Goal: Task Accomplishment & Management: Use online tool/utility

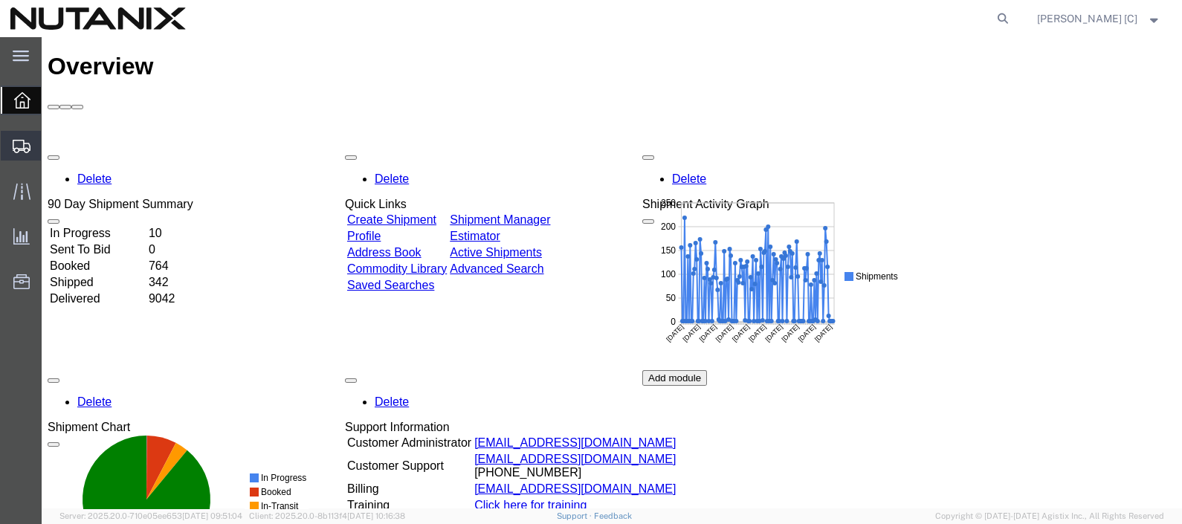
click at [0, 0] on span "Create Shipment" at bounding box center [0, 0] width 0 height 0
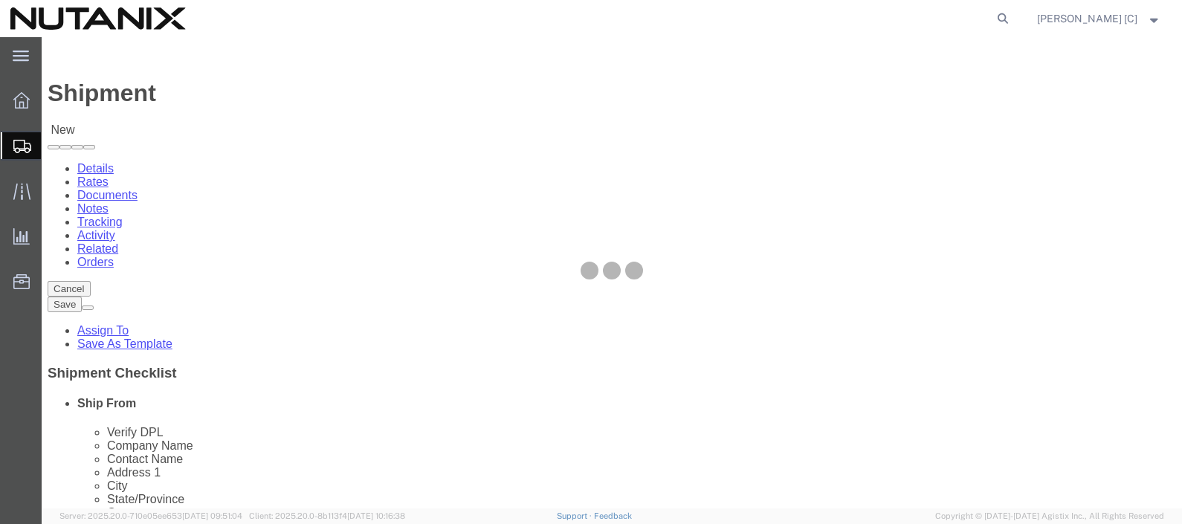
select select
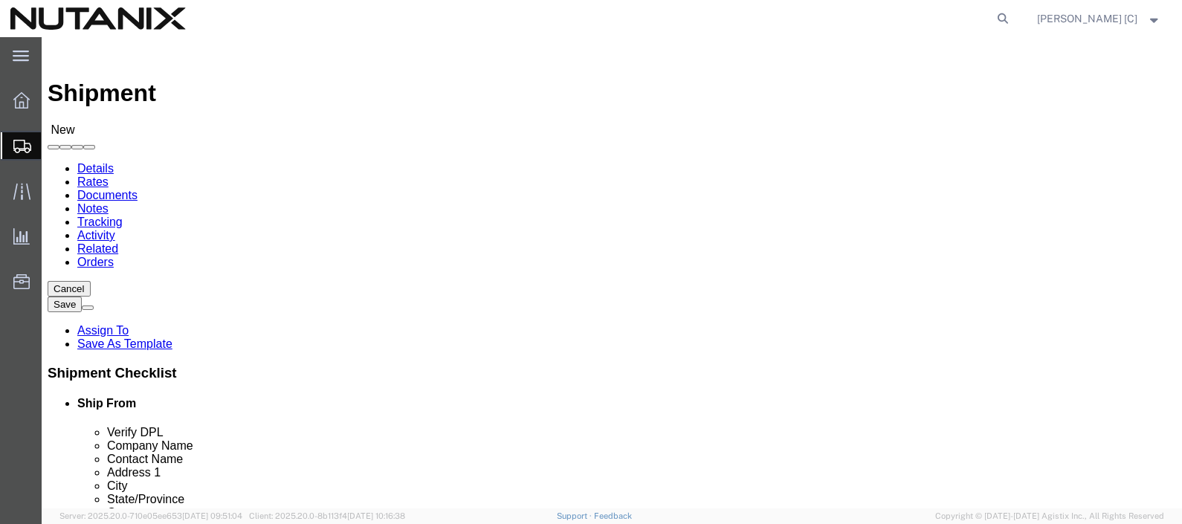
type input "Durh"
select select "46554"
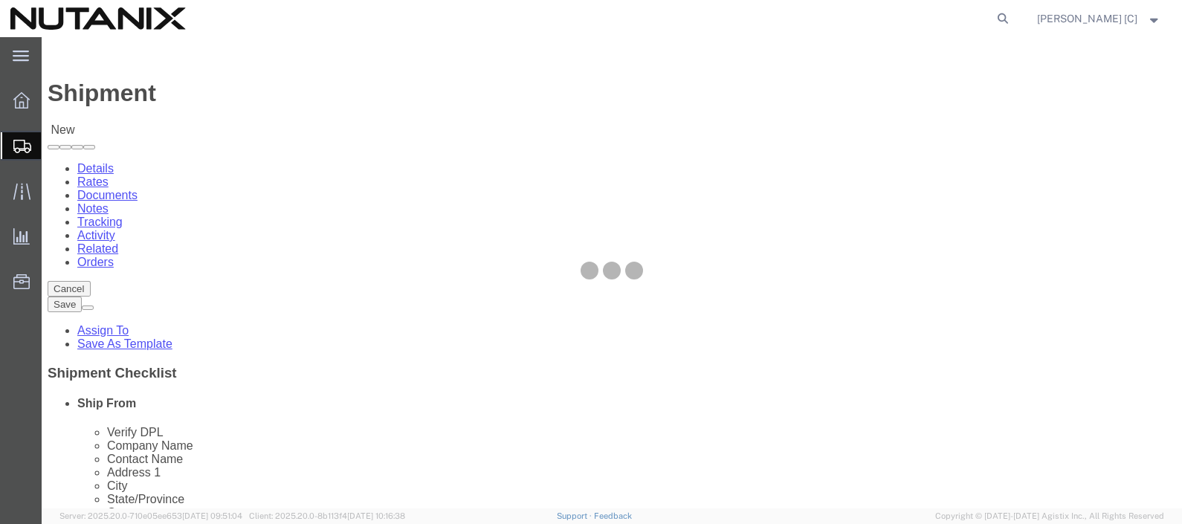
select select "NC"
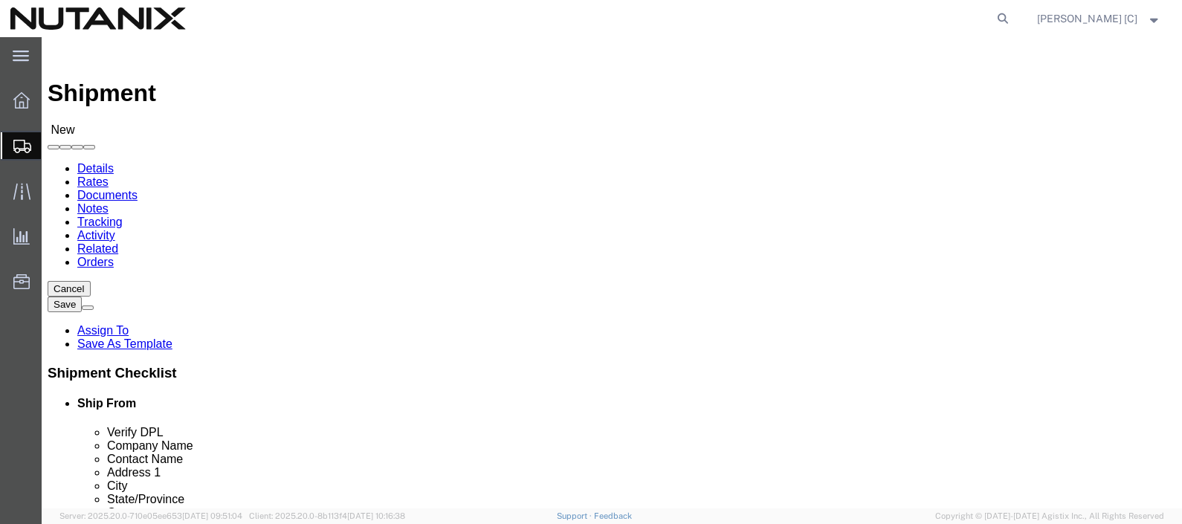
click input "text"
type input "s"
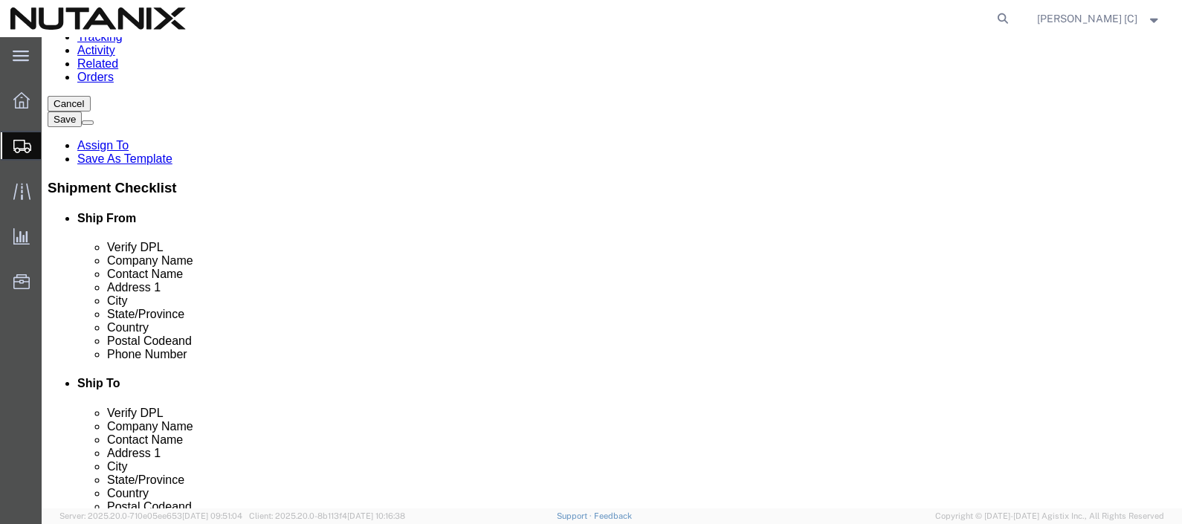
scroll to position [185, 0]
type input "[PERSON_NAME]"
click input "text"
type input "[DOMAIN_NAME][EMAIL_ADDRESS][DOMAIN_NAME]"
drag, startPoint x: 274, startPoint y: 317, endPoint x: -45, endPoint y: 317, distance: 319.0
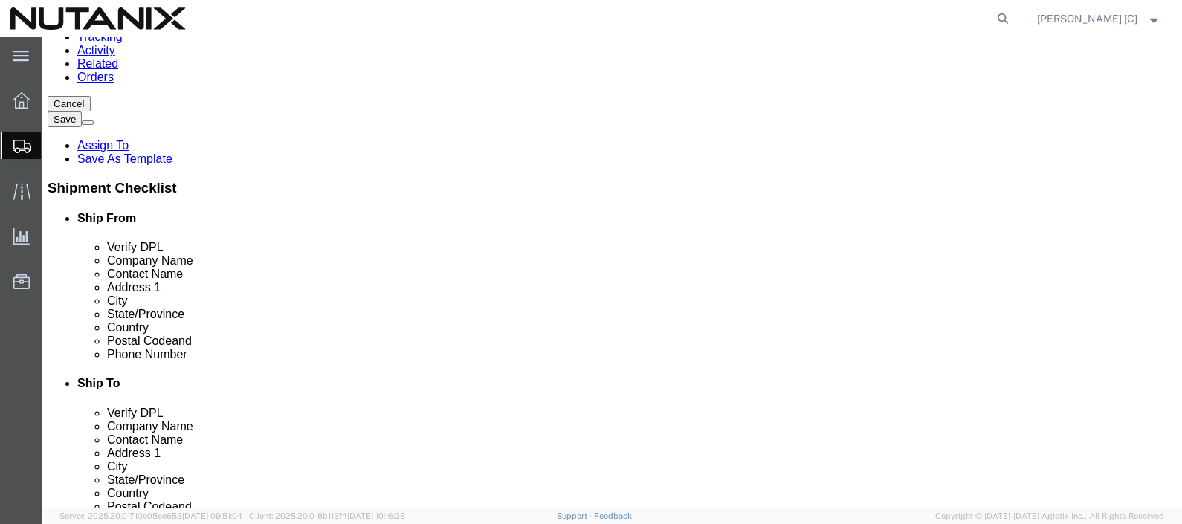
click html "Shipment New Details Rates Documents Notes Tracking Activity Related Orders Can…"
type input "9"
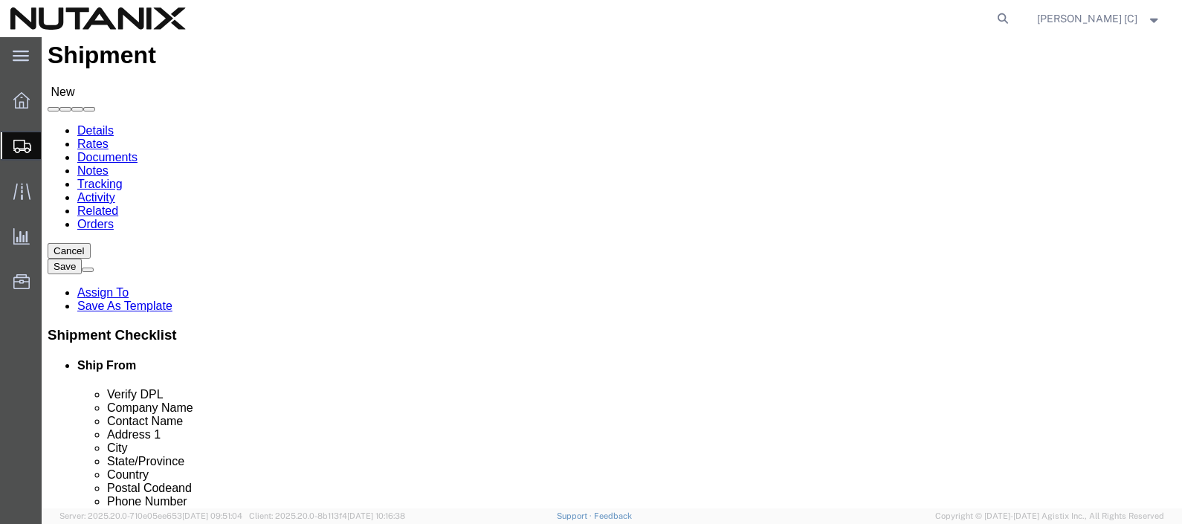
scroll to position [0, 0]
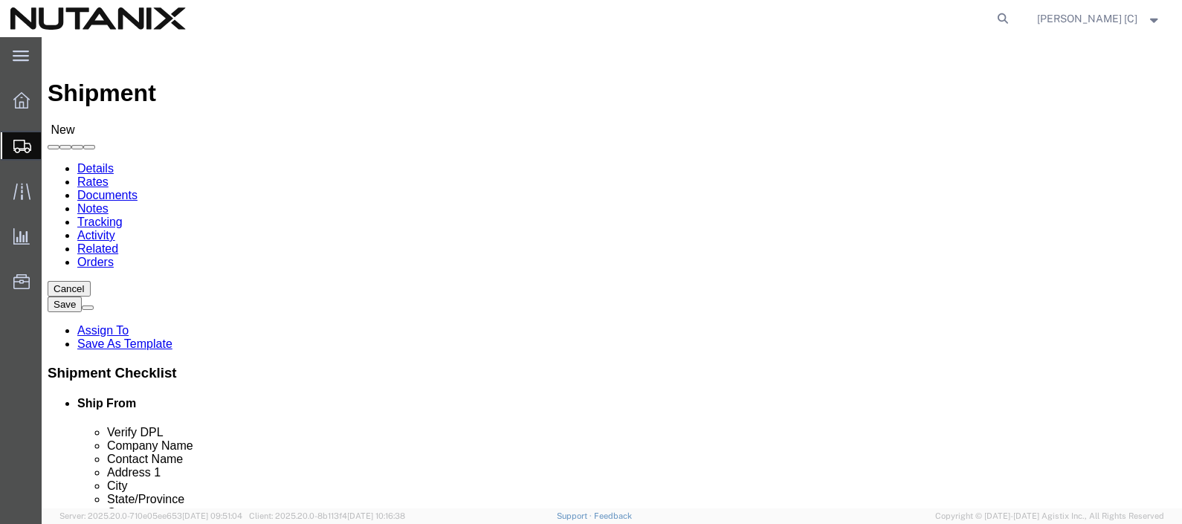
type input "9192474215"
click div "Location My Profile Location [GEOGRAPHIC_DATA] - [GEOGRAPHIC_DATA] [GEOGRAPHIC_…"
click input "text"
paste input "Project Helping"
type input "Project Helping"
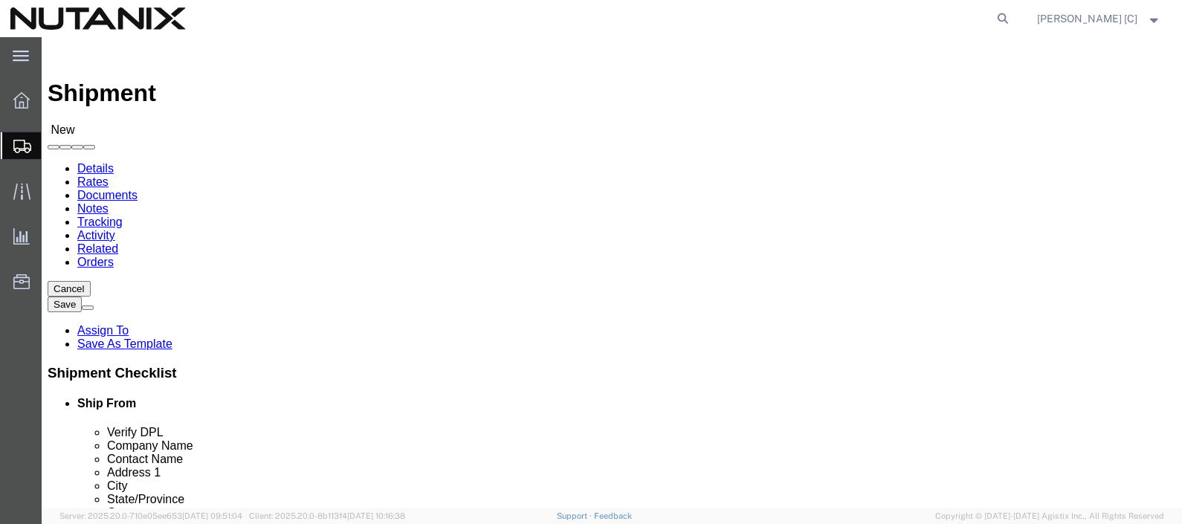
paste input "[STREET_ADDRESS]"
type input "[STREET_ADDRESS]"
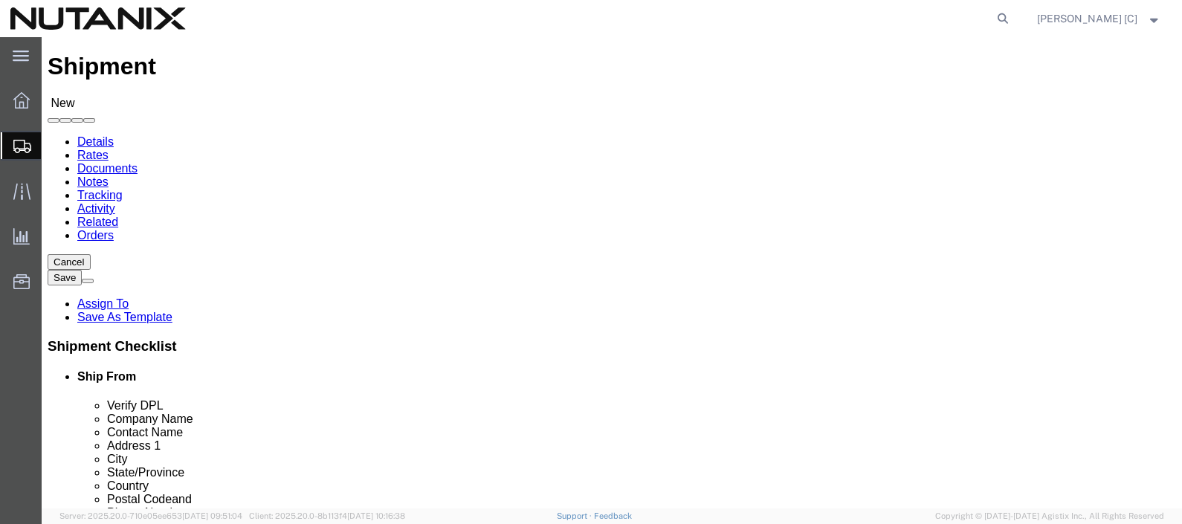
scroll to position [92, 0]
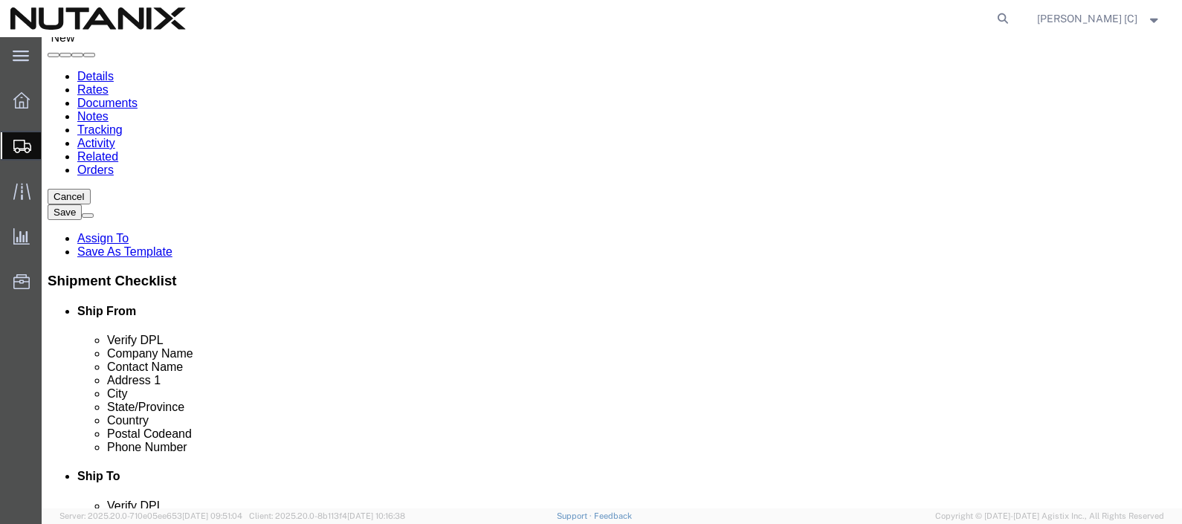
click input "text"
paste input "[GEOGRAPHIC_DATA]"
type input "[GEOGRAPHIC_DATA]"
type input "col"
click input "Postal Code"
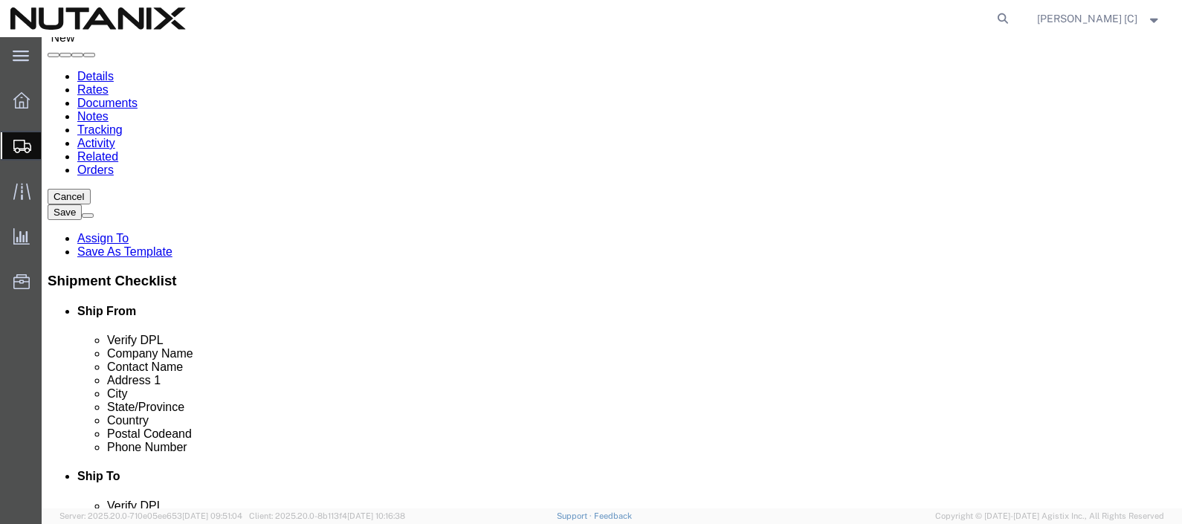
paste input "80112"
type input "80112"
click input "text"
type input "9"
type input "9192474215"
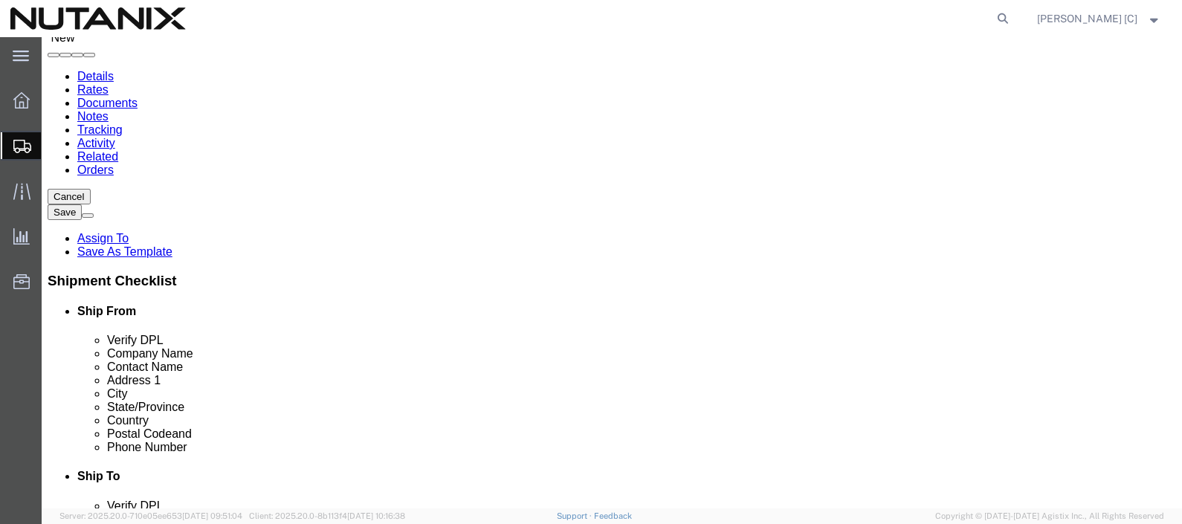
click input "text"
type input "[DOMAIN_NAME][EMAIL_ADDRESS][DOMAIN_NAME]"
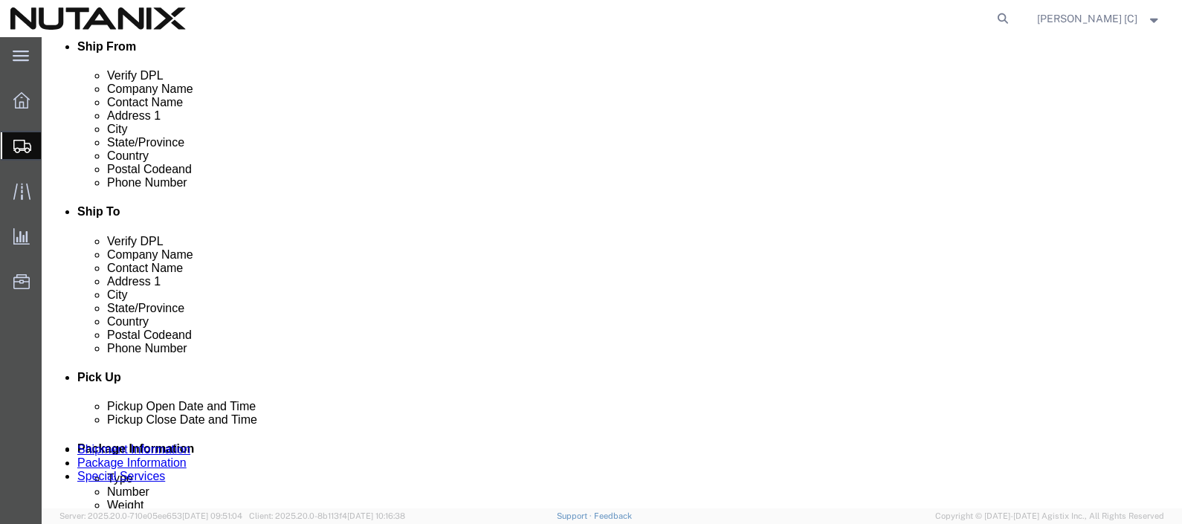
scroll to position [371, 0]
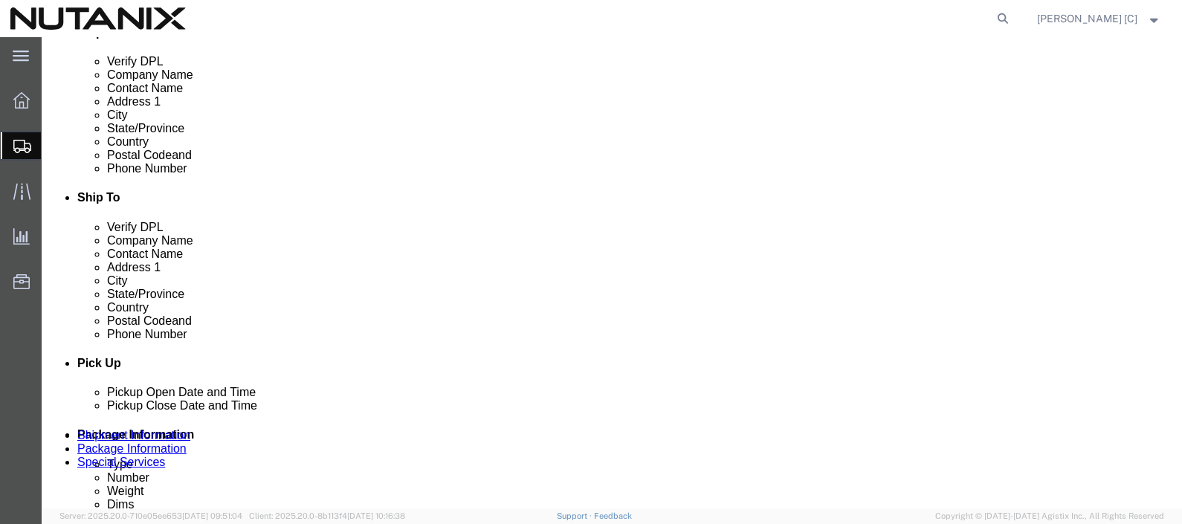
click div "[DATE] 10:00 AM"
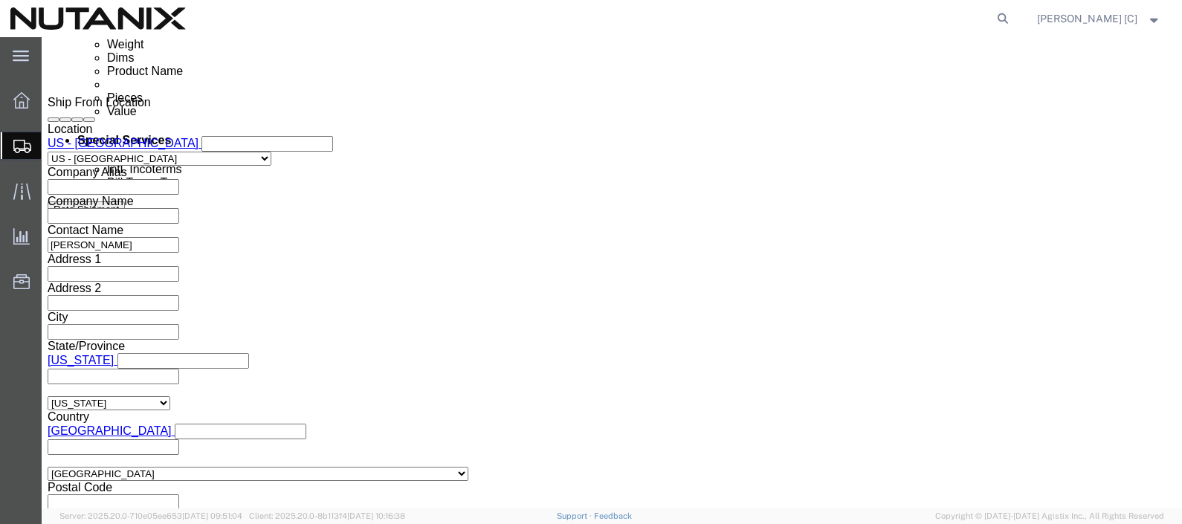
type input "3:00 PM"
click button "Apply"
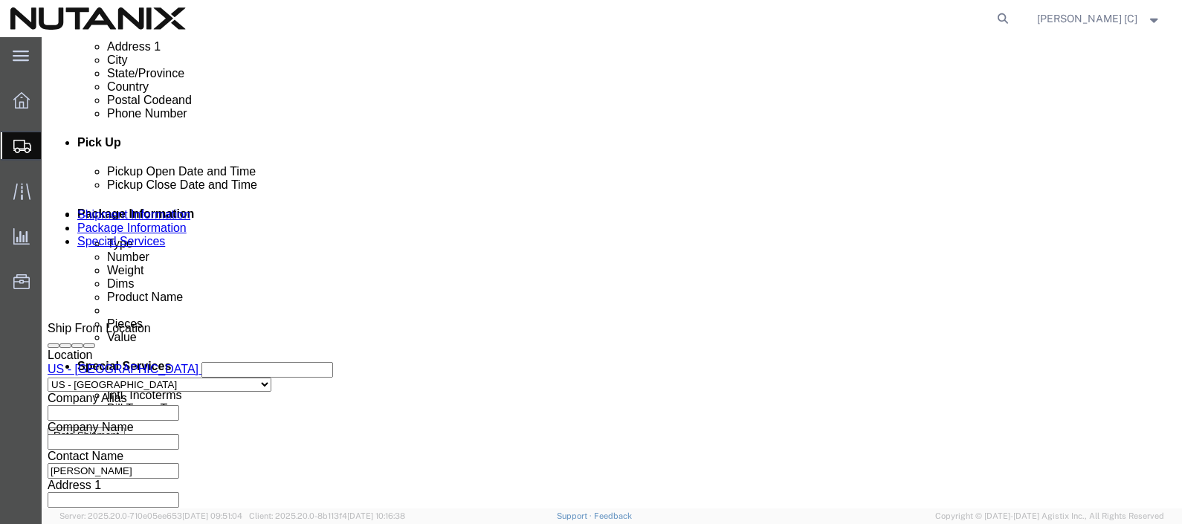
scroll to position [631, 0]
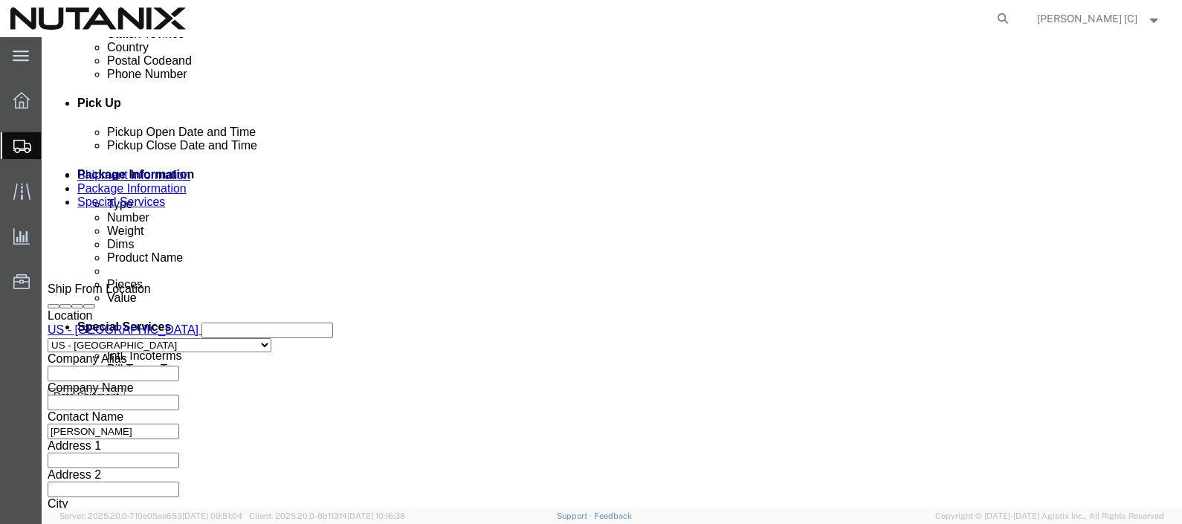
click select "Select Account Type Activity ID Airline Appointment Number ASN Batch Request # …"
select select "PURCHORD"
click select "Select Account Type Activity ID Airline Appointment Number ASN Batch Request # …"
click input "text"
paste input "71401"
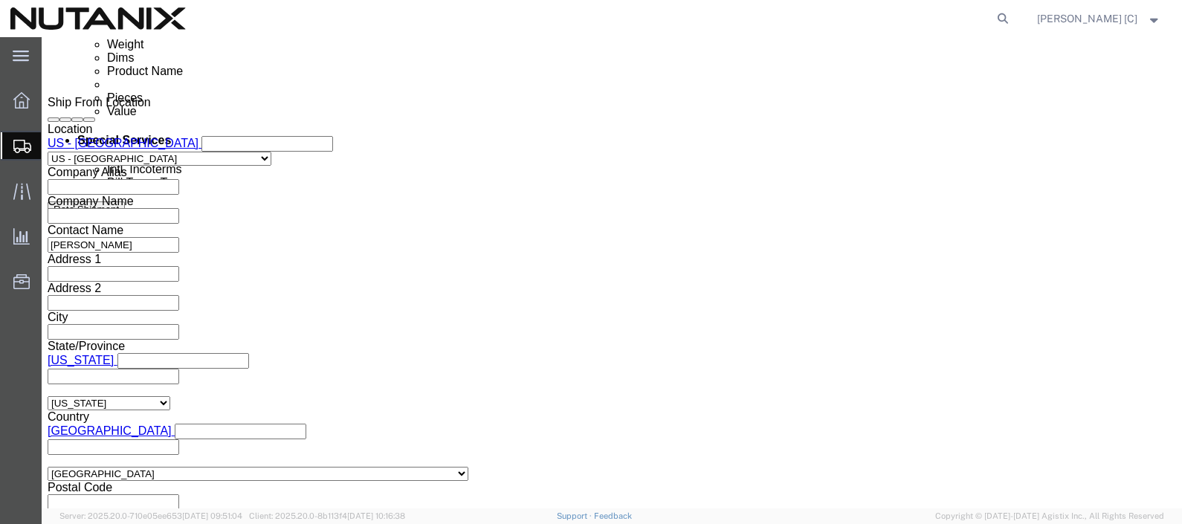
scroll to position [818, 0]
type input "Cost Center 71401"
click select "Select Air Less than Truckload Multi-Leg Ocean Freight Rail Small Parcel Truckl…"
select select "SMAL"
click select "Select Air Less than Truckload Multi-Leg Ocean Freight Rail Small Parcel Truckl…"
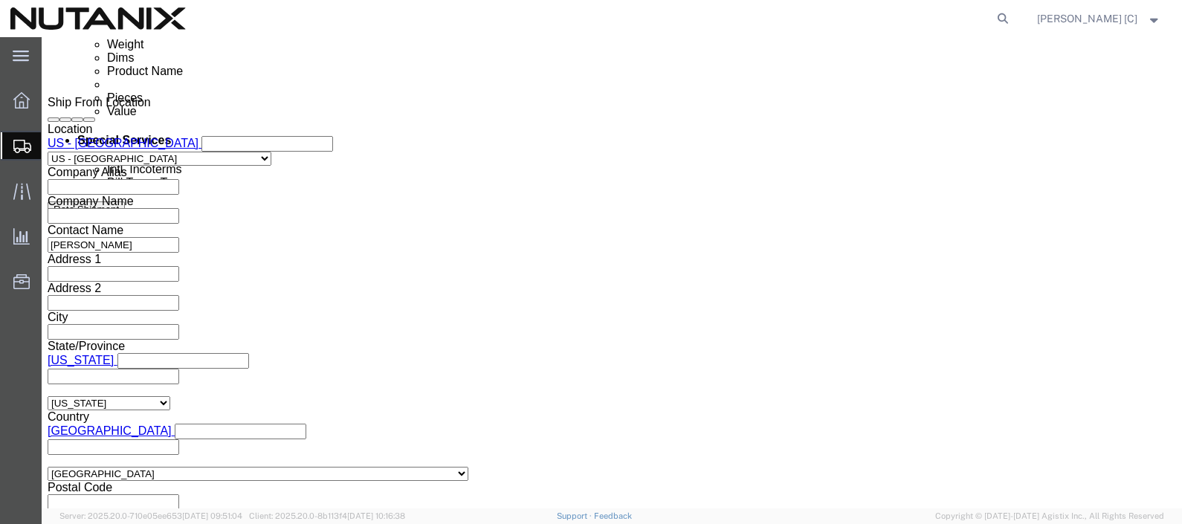
click button "Continue"
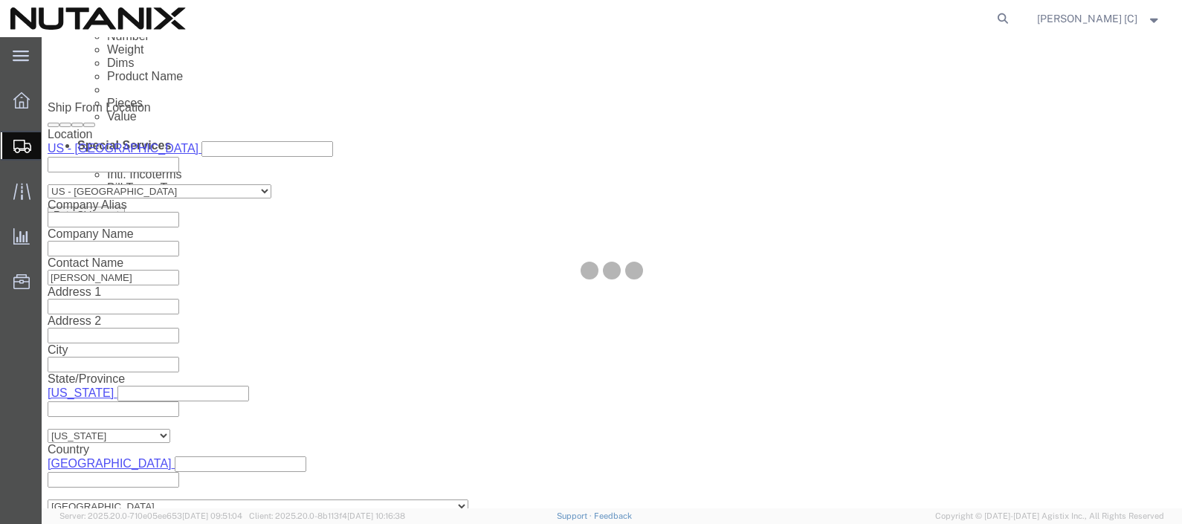
scroll to position [15, 0]
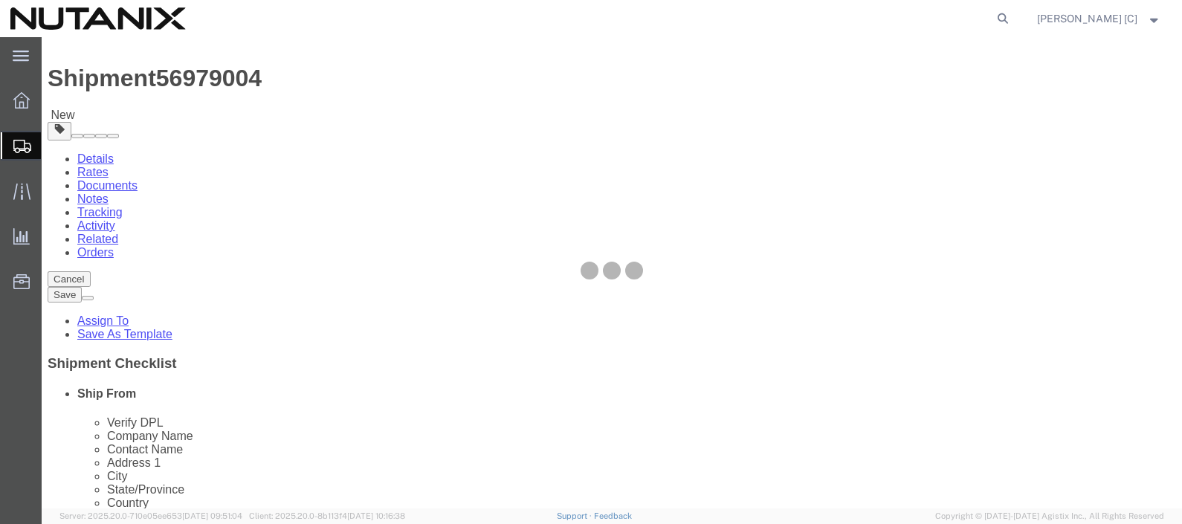
select select "YRPK"
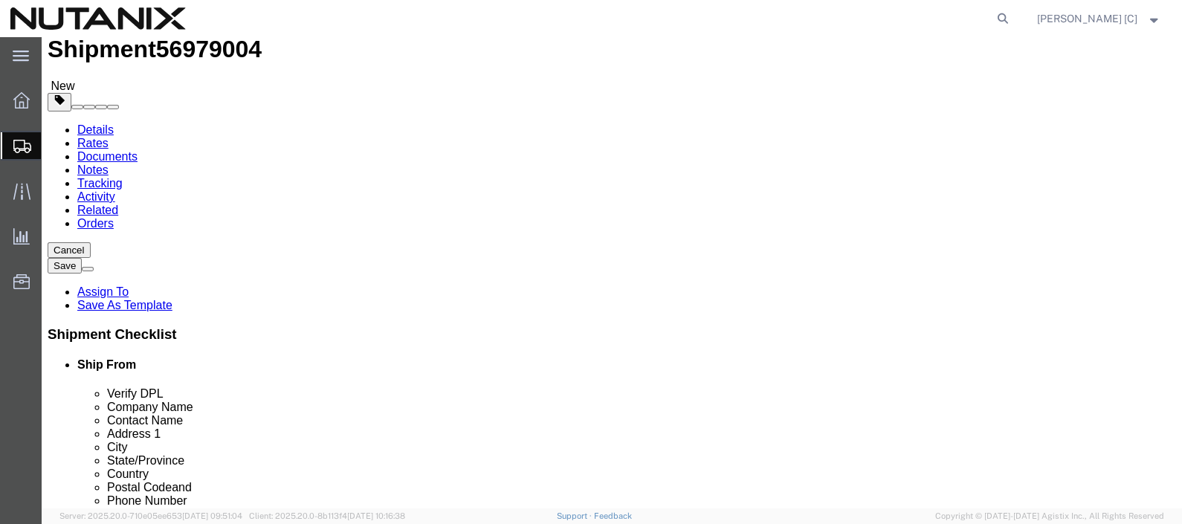
scroll to position [7, 0]
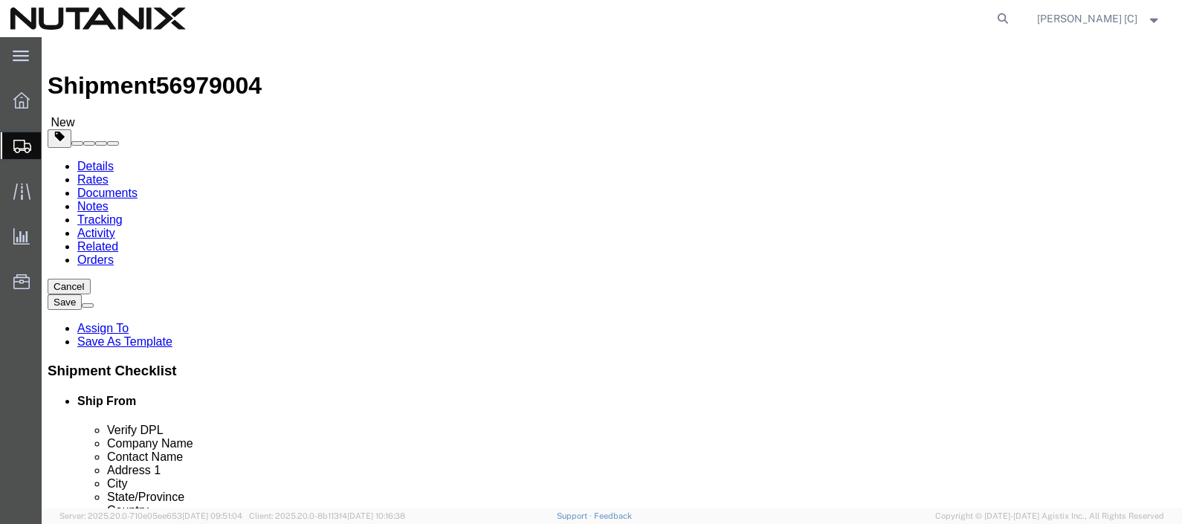
click span
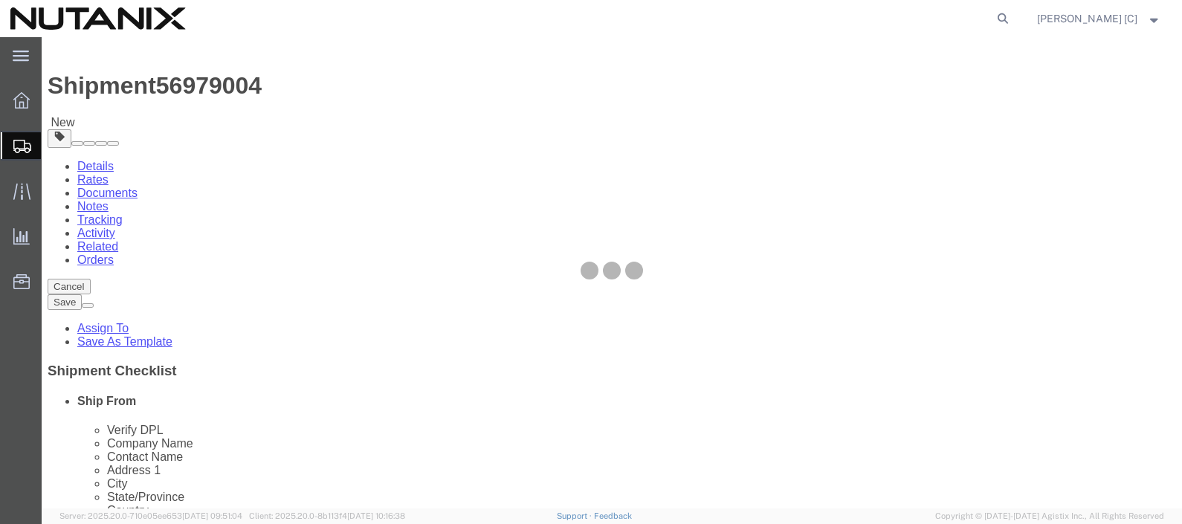
select select "YRPK"
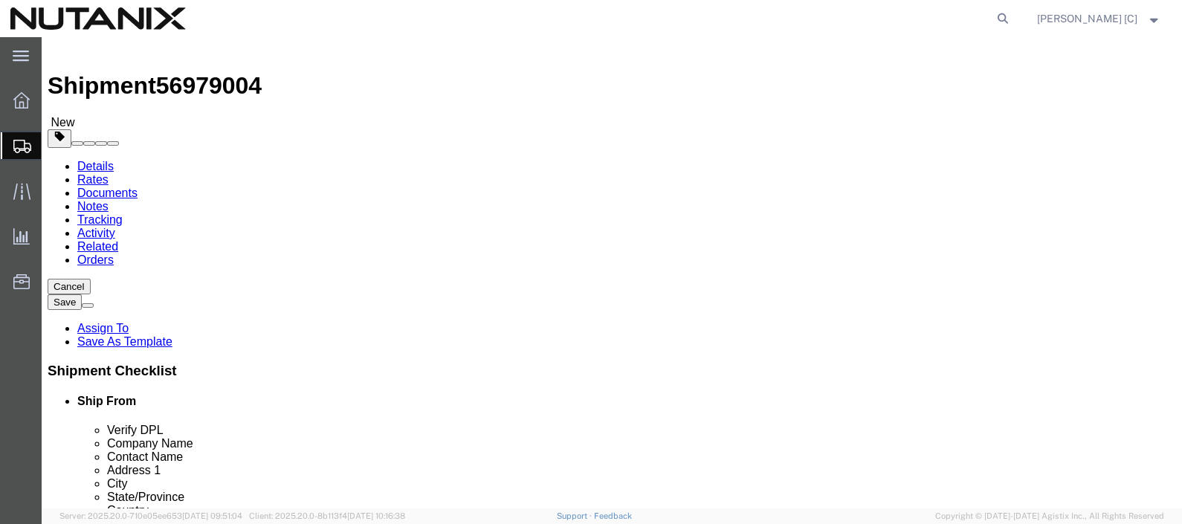
click input "text"
type input "17"
type input "13"
drag, startPoint x: 241, startPoint y: 315, endPoint x: 204, endPoint y: 321, distance: 37.7
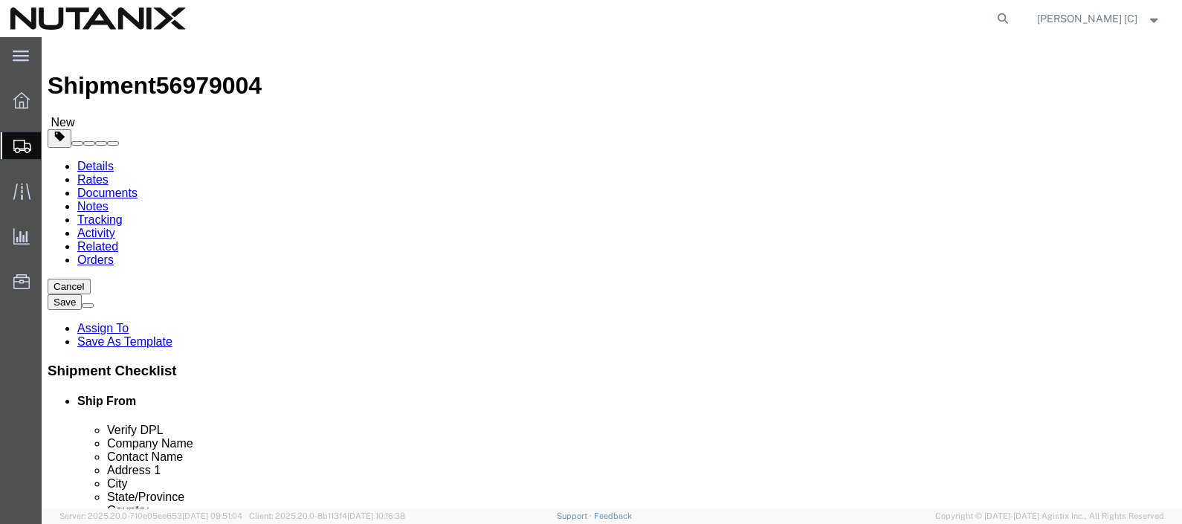
click div "Length 17 x Width 13 x Height 13 Select cm ft in"
type input "24"
drag, startPoint x: 197, startPoint y: 348, endPoint x: 62, endPoint y: 330, distance: 135.8
click div "Weight 0.00 Select kgs lbs Ship. t°"
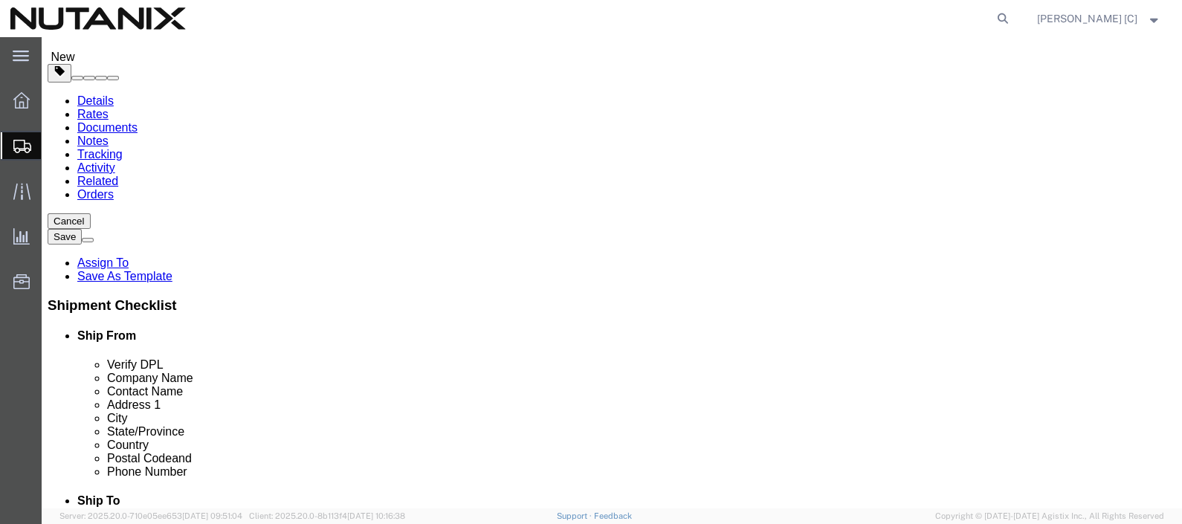
scroll to position [100, 0]
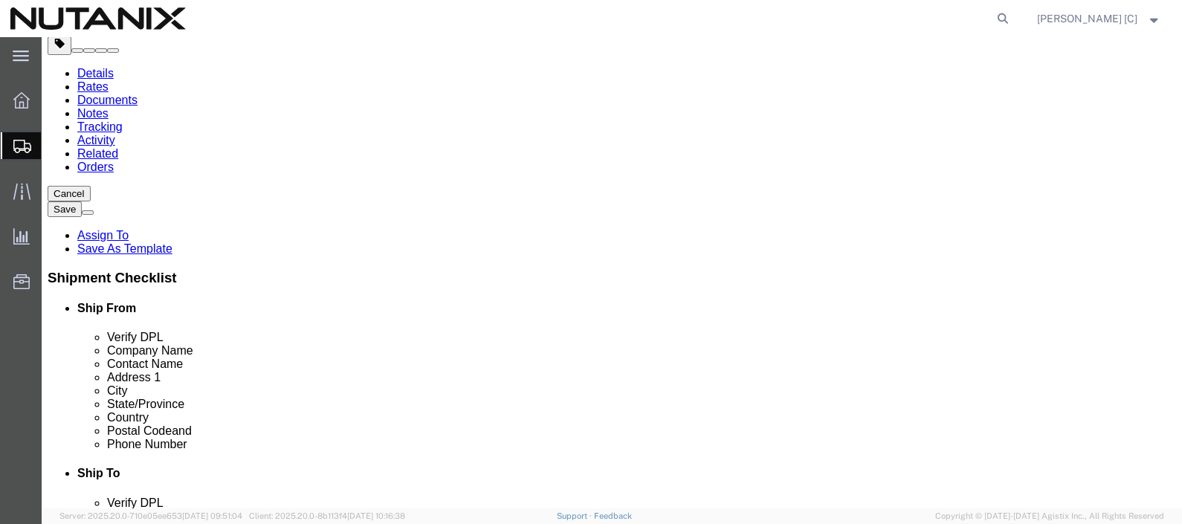
type input "21"
click link "Add Content"
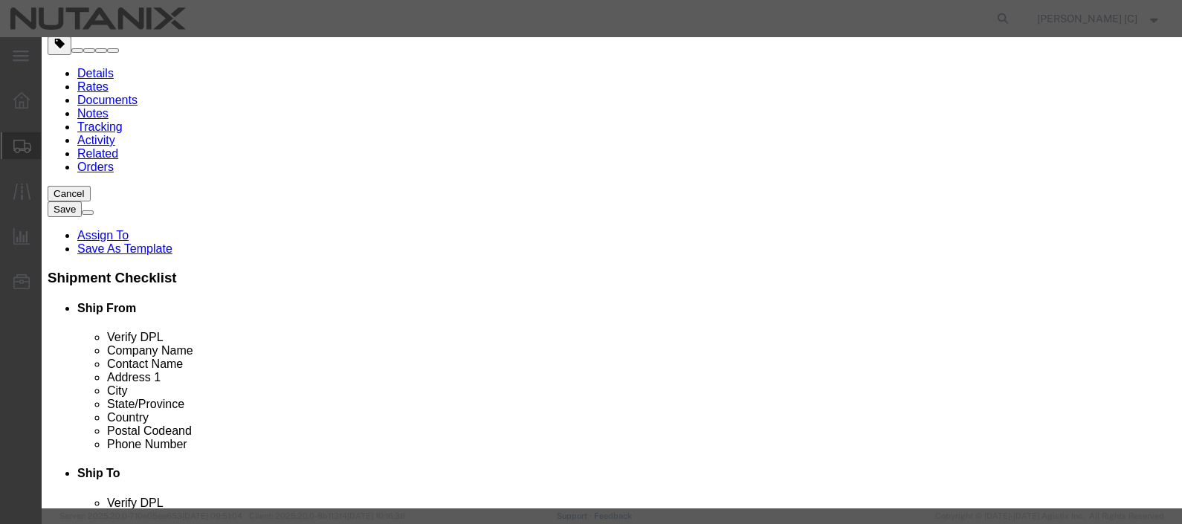
click input "text"
type input "office supplies"
type input "10"
click textarea
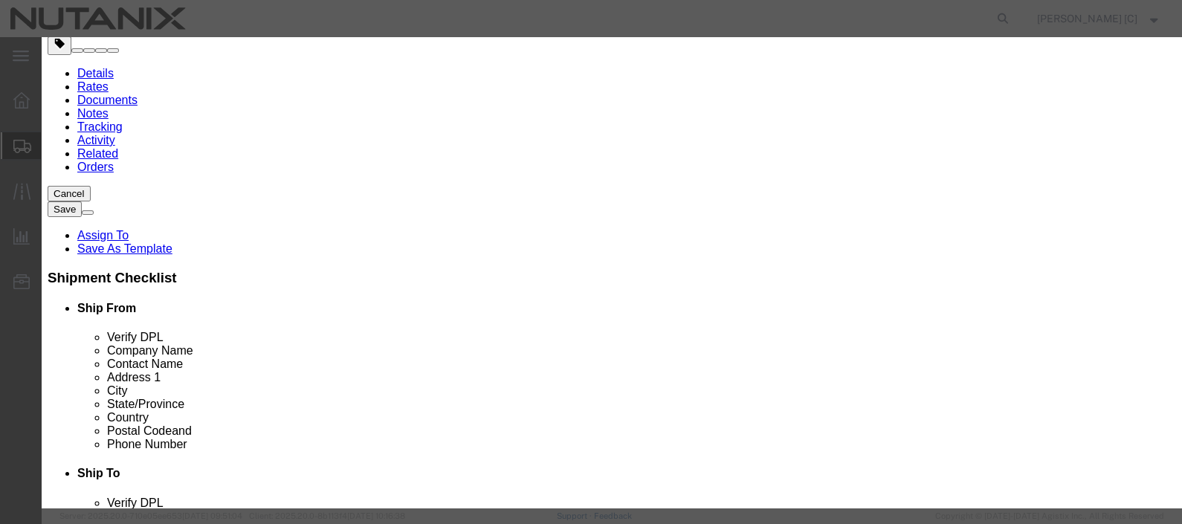
type textarea "Kits"
drag, startPoint x: 329, startPoint y: 141, endPoint x: 288, endPoint y: 137, distance: 41.1
click div "Pieces 0 Select Bag Barrels 100Board Feet Bottle Box Blister Pack Carats Can Ca…"
click input "0"
type input "1"
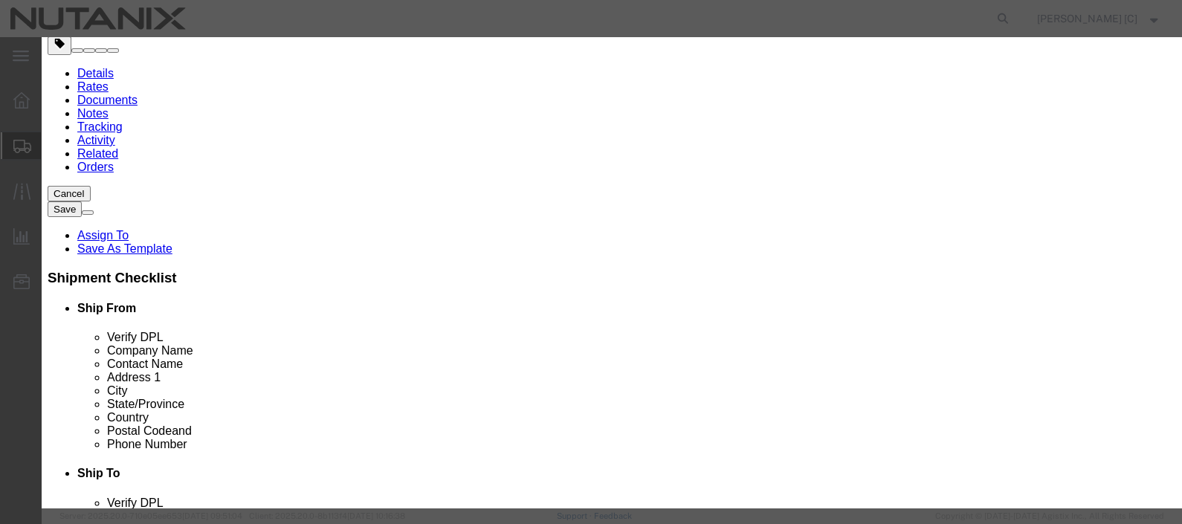
click label "SKU"
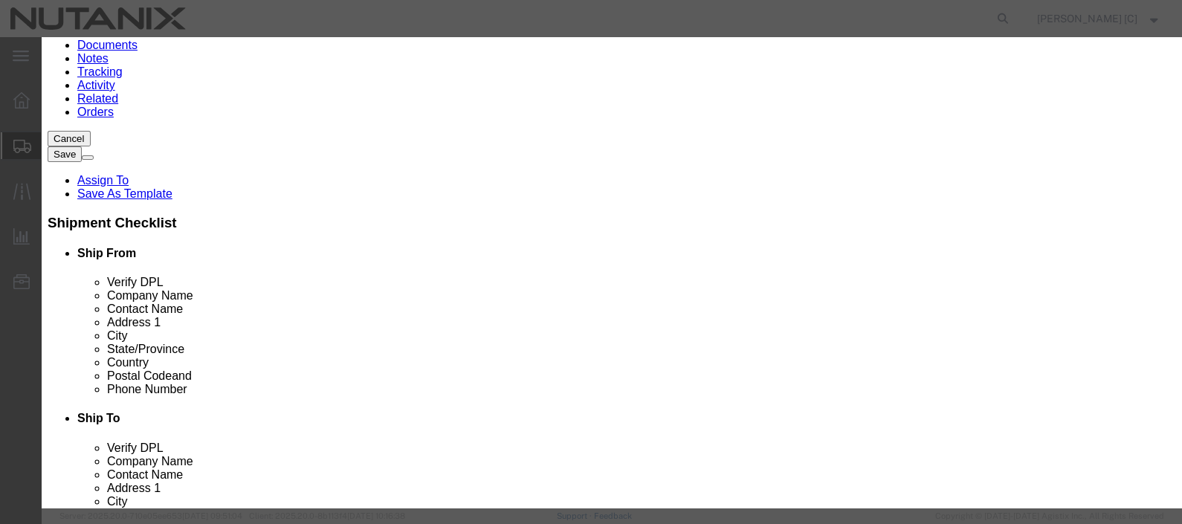
scroll to position [193, 0]
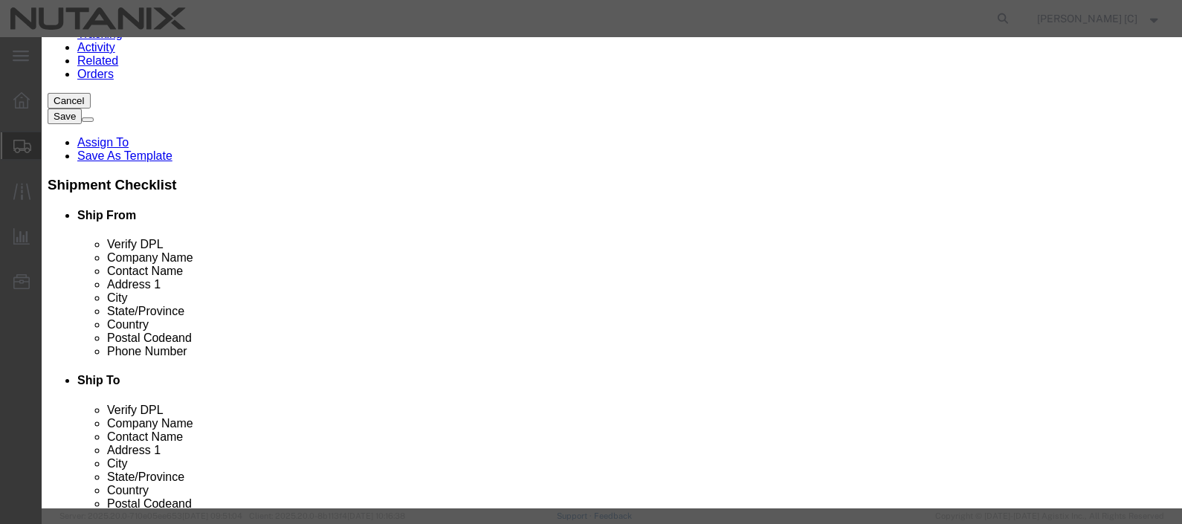
click button "Save & Close"
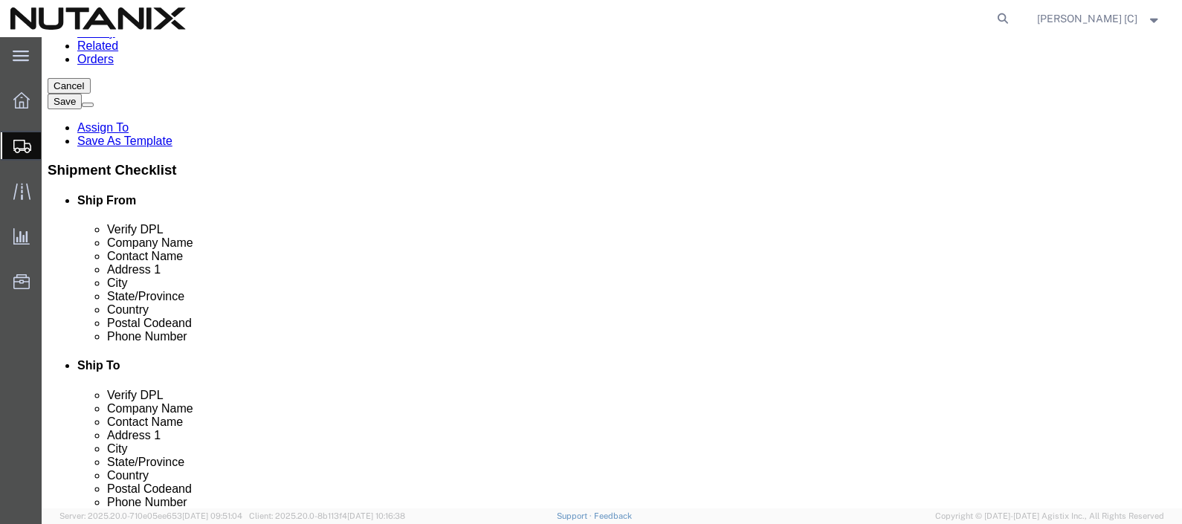
scroll to position [22, 0]
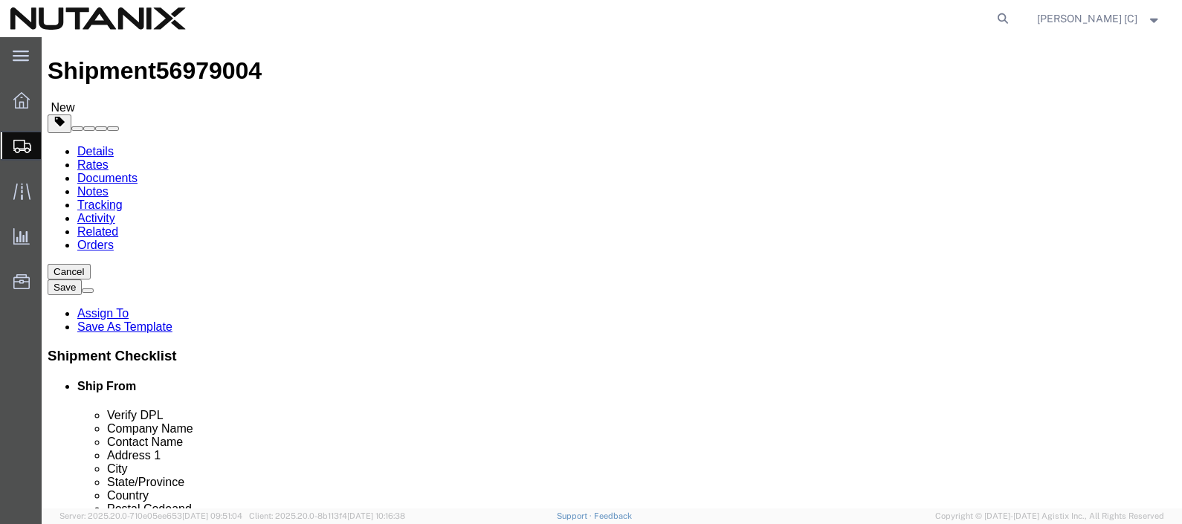
click input "1"
click input "text"
type input "14"
type input "23"
type input "21"
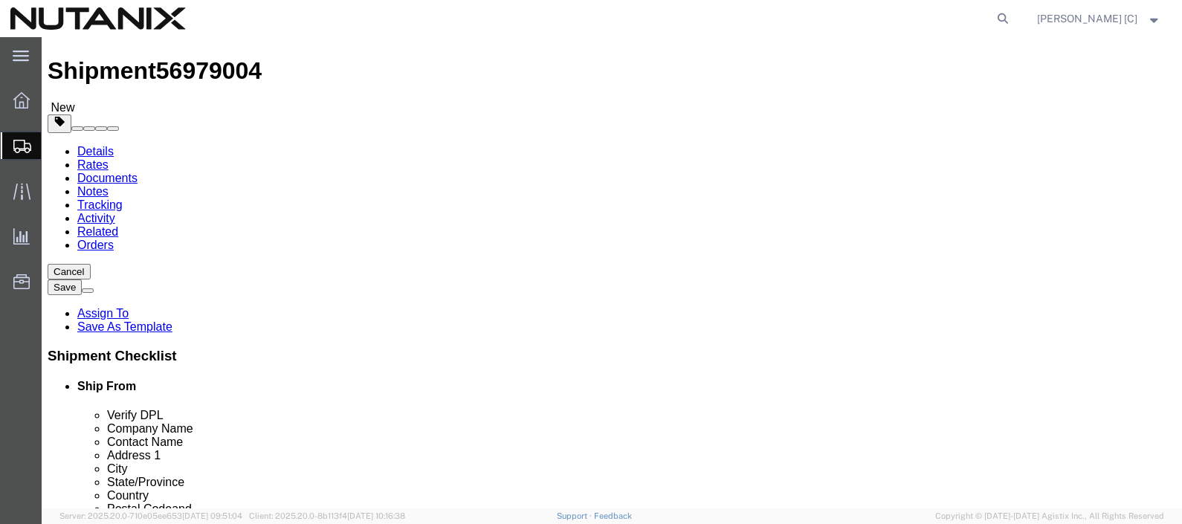
drag, startPoint x: 614, startPoint y: 328, endPoint x: 457, endPoint y: 339, distance: 157.3
click div "Weight 0.00 Select kgs lbs Ship. t°"
type input "24.5"
click div "Package Type Select Envelope Large Box Medium Box PAK Rack Small Box Tube Your …"
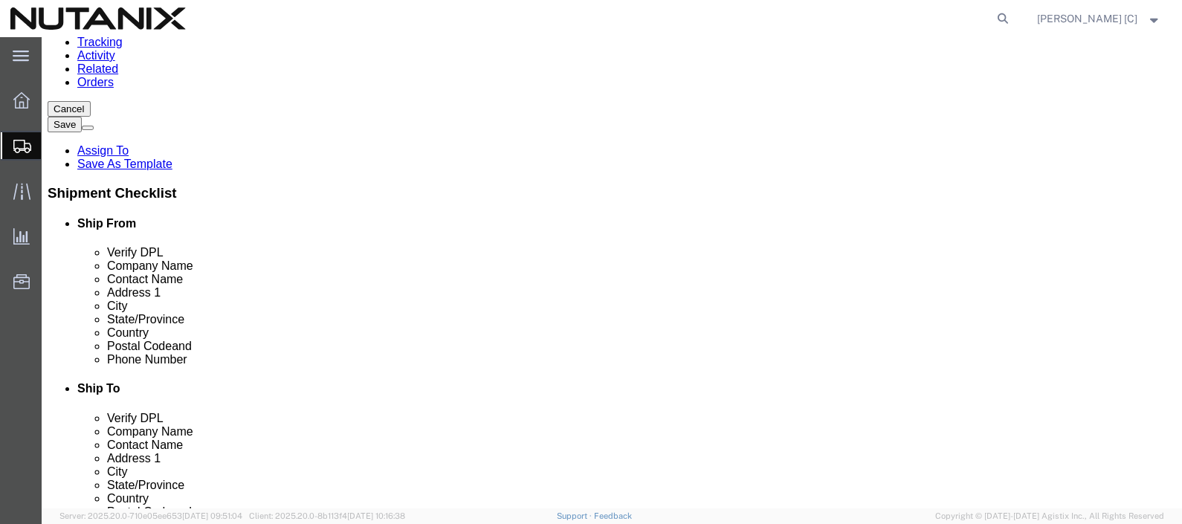
scroll to position [208, 0]
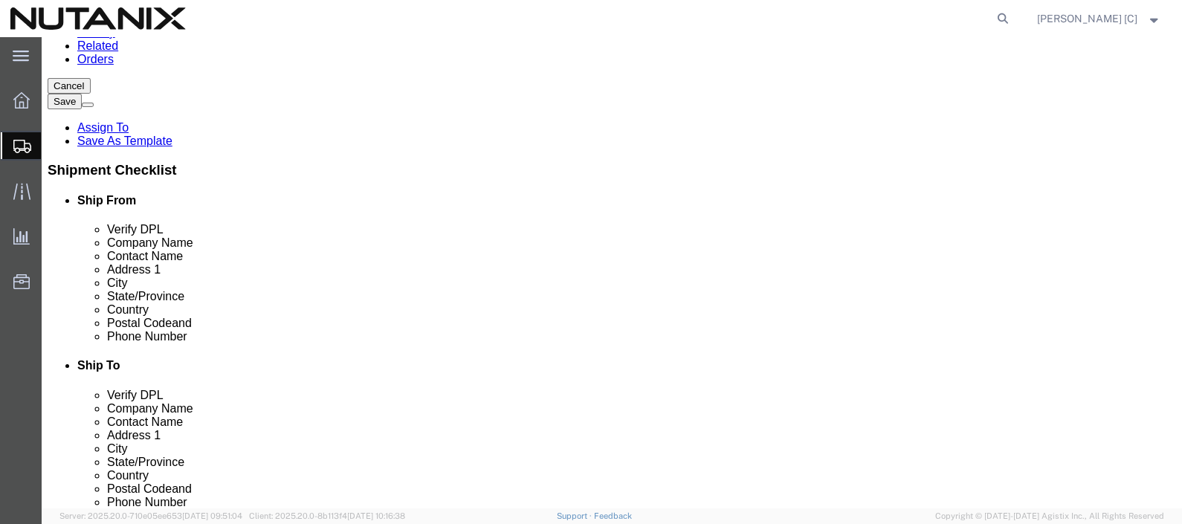
click button "Continue"
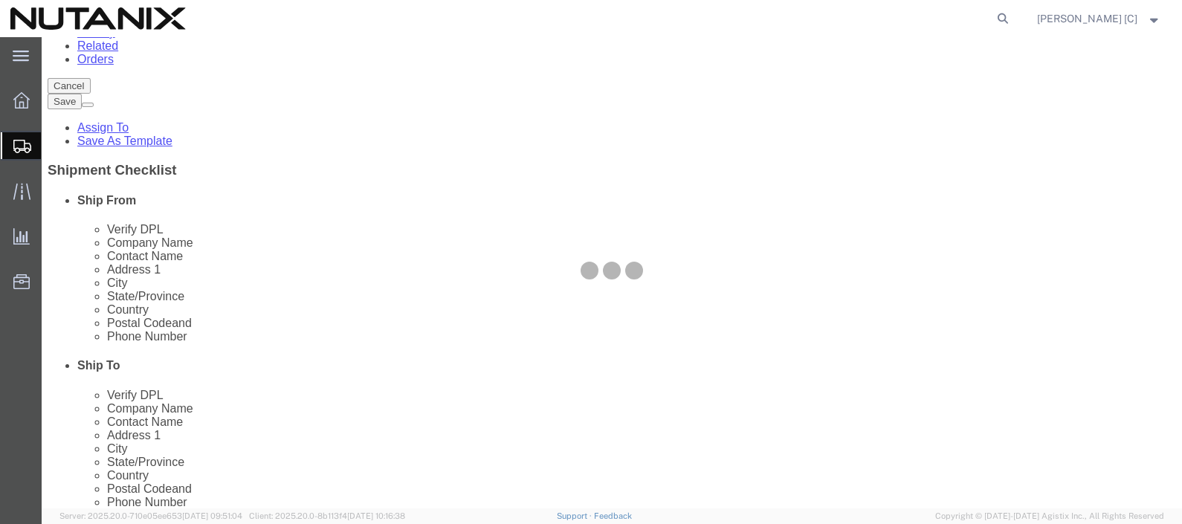
select select
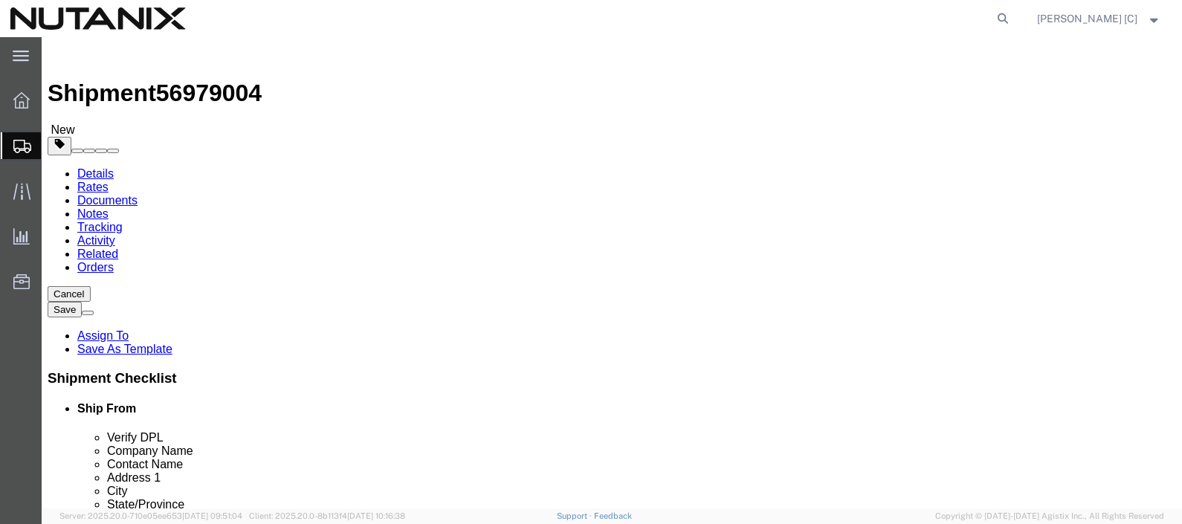
scroll to position [92, 0]
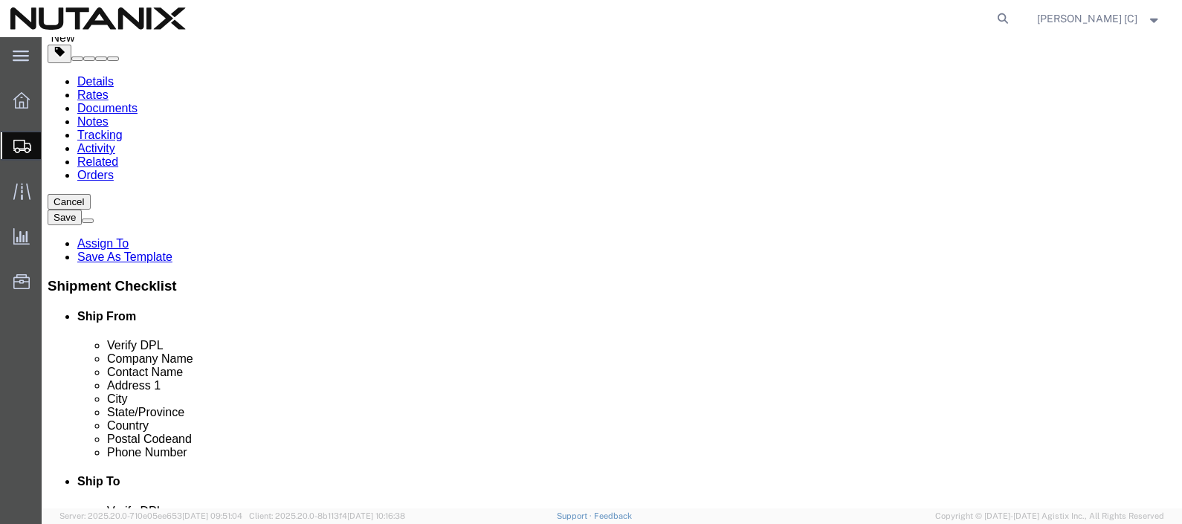
click button "Rate Shipment"
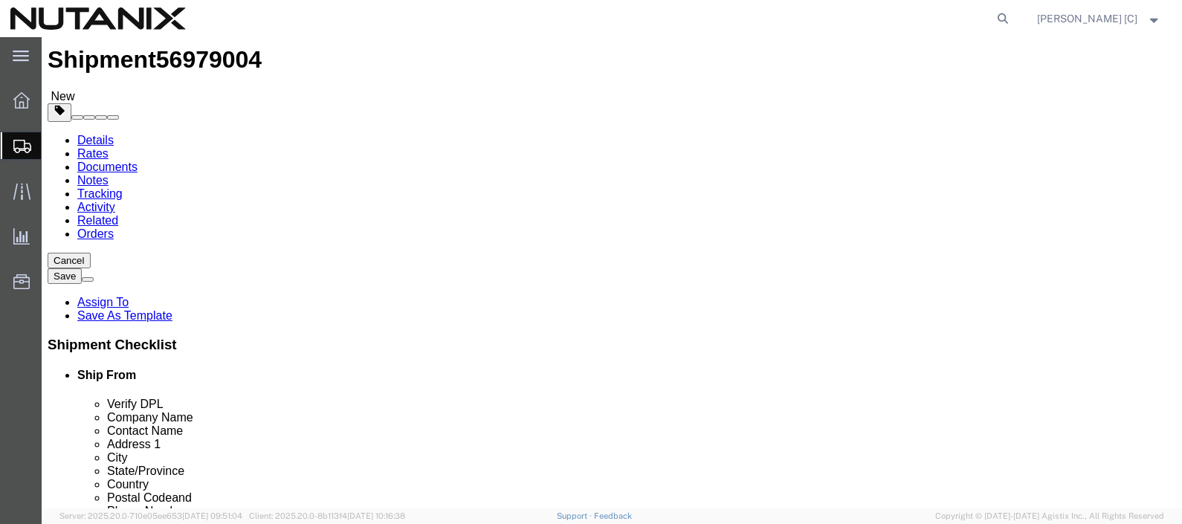
scroll to position [0, 0]
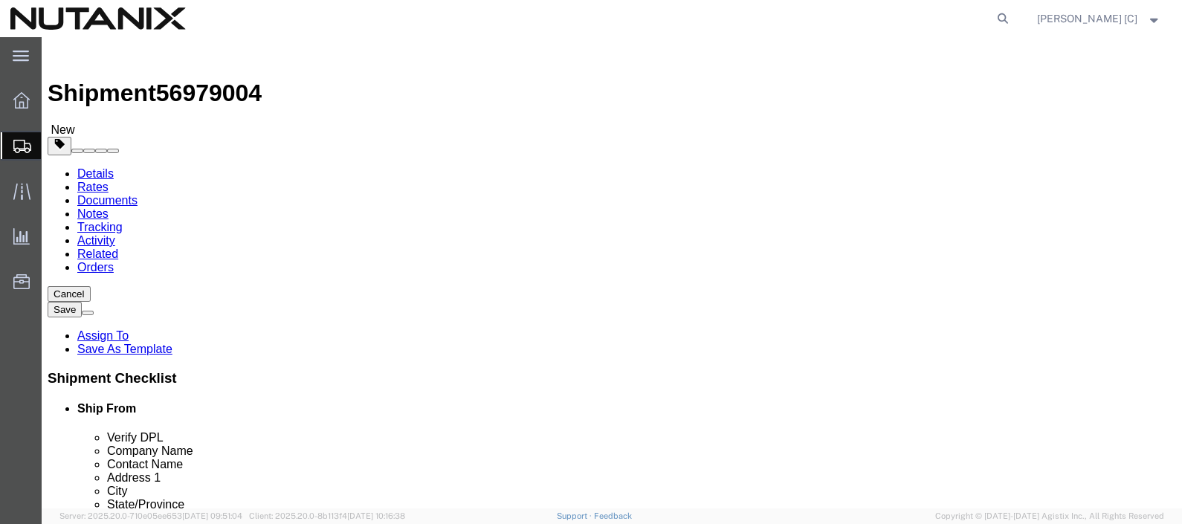
click link "Details"
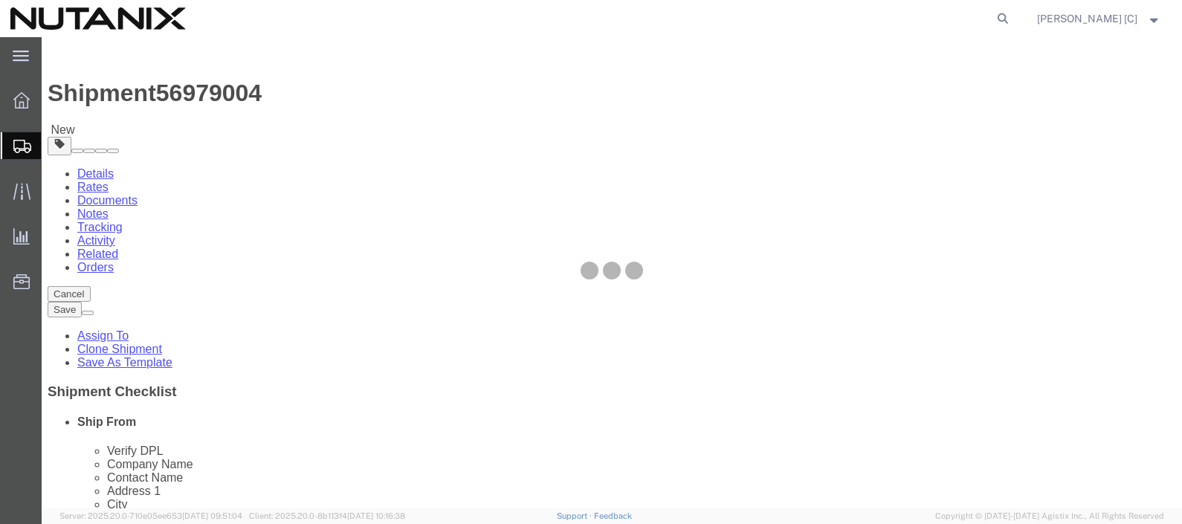
select select "46554"
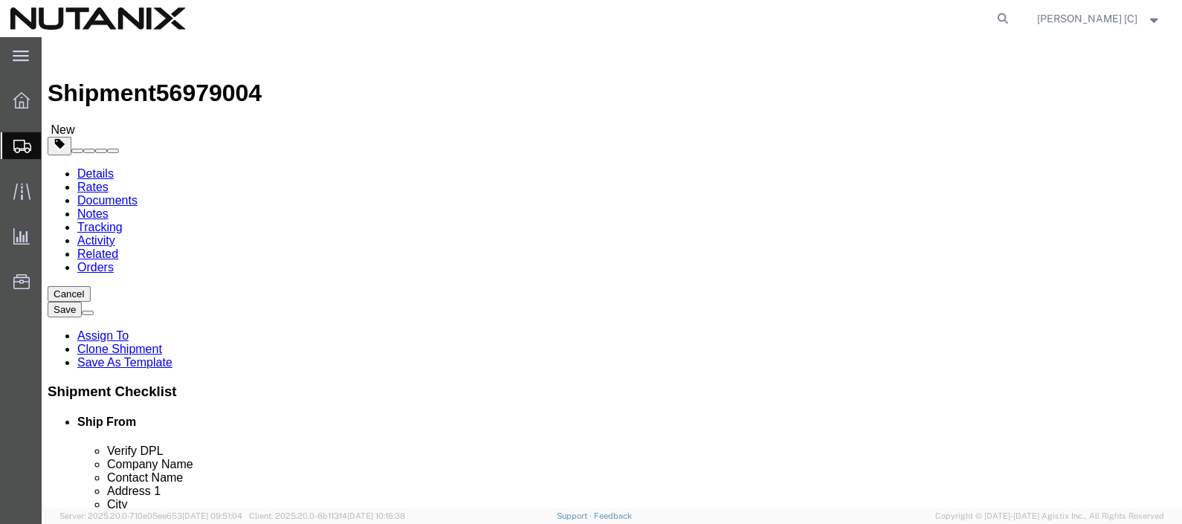
click input "text"
type input "From [PERSON_NAME]"
click button "Rate Shipment"
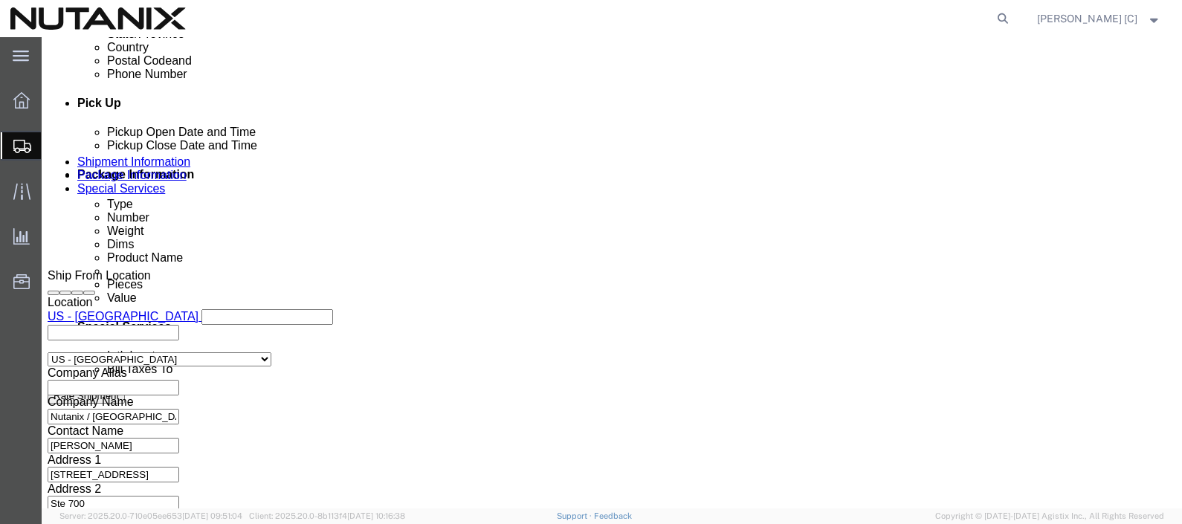
scroll to position [818, 0]
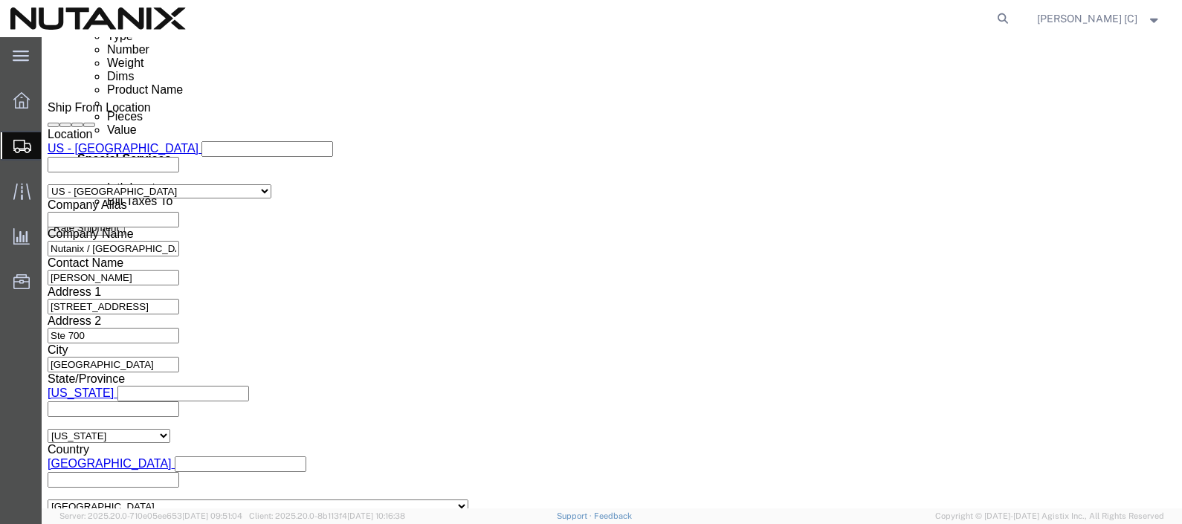
click button "Continue"
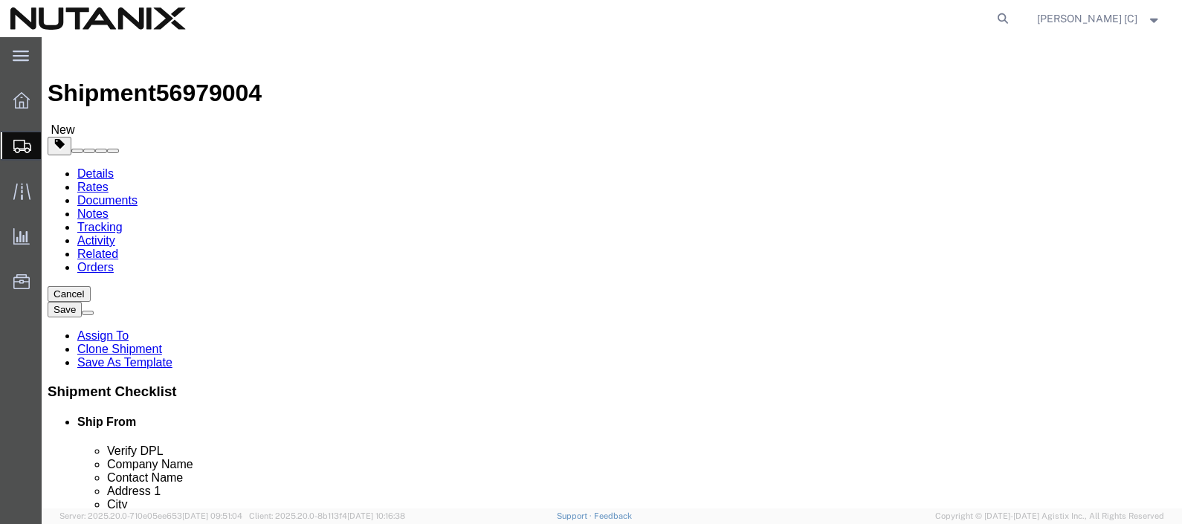
scroll to position [92, 0]
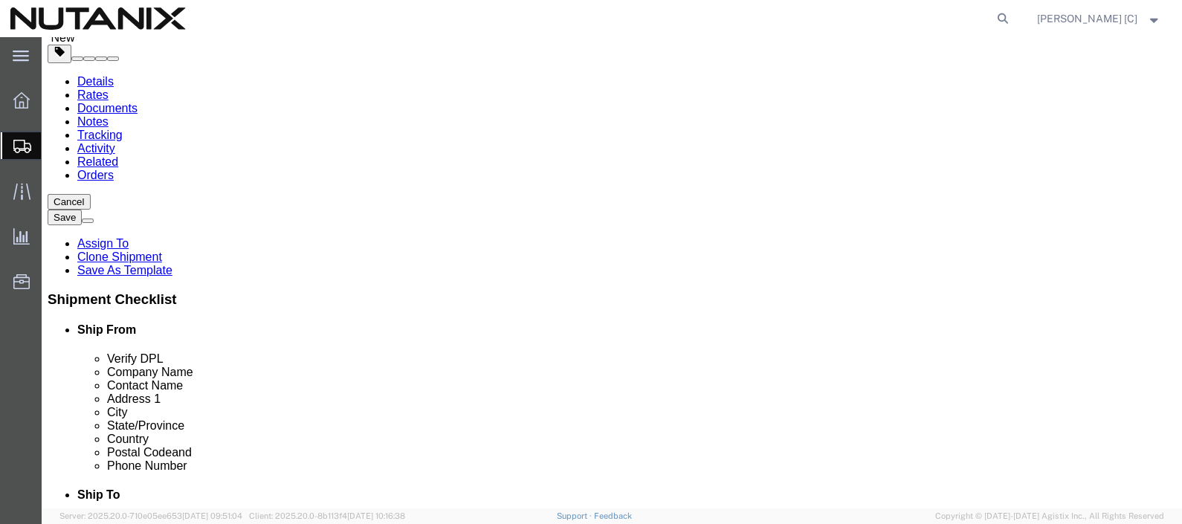
click link "Add Content"
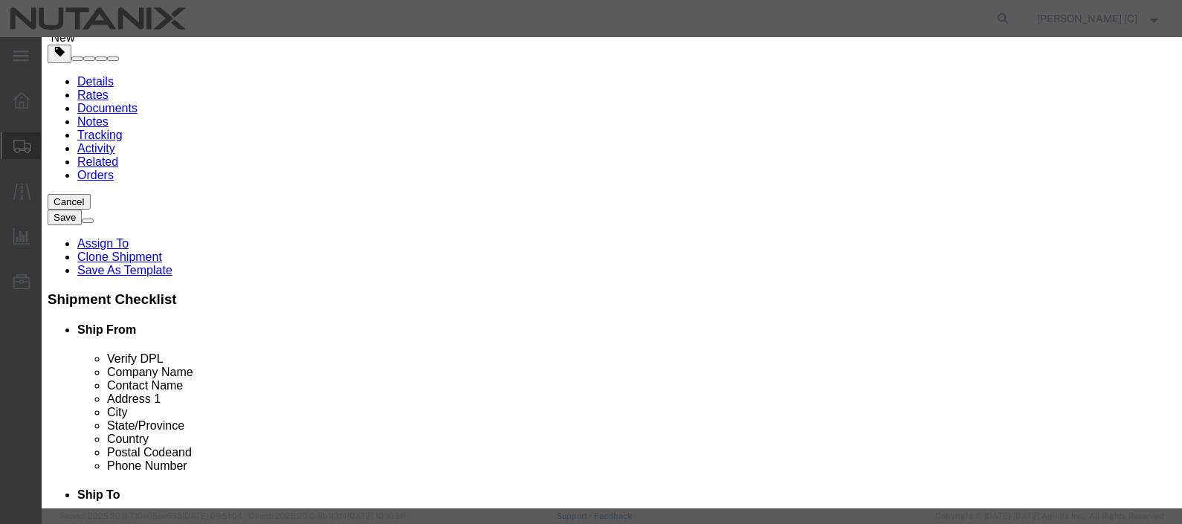
click input "text"
type input "office supplies"
select select "US"
click textarea
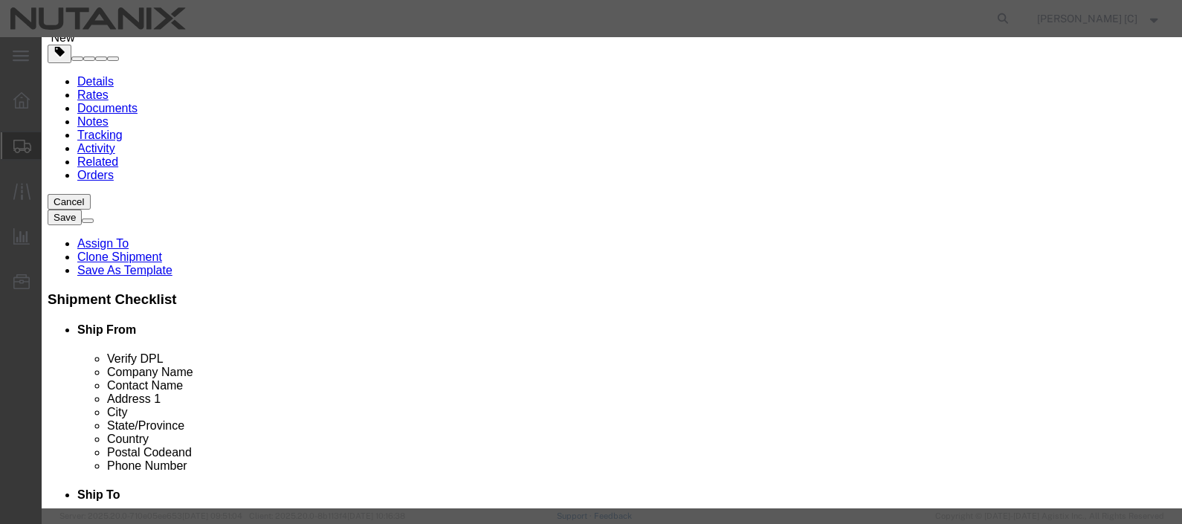
type textarea "Kits"
drag, startPoint x: 324, startPoint y: 139, endPoint x: 301, endPoint y: 141, distance: 23.2
click input "0"
type input "1"
click input "text"
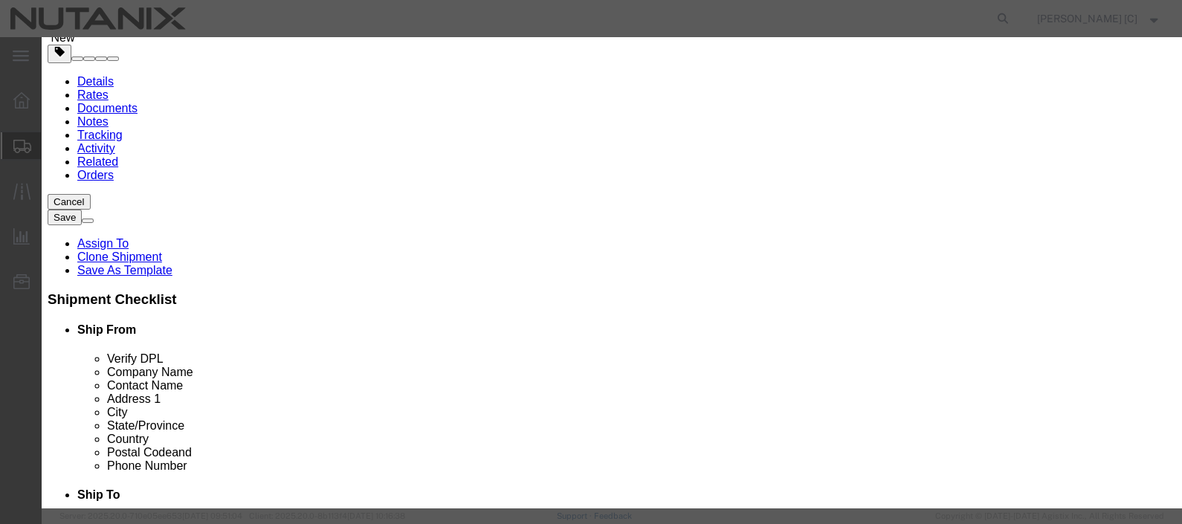
type input "10"
click div "Commodity library Product Name office supplies Pieces 1 Select Bag Barrels 100B…"
click button "Save & Close"
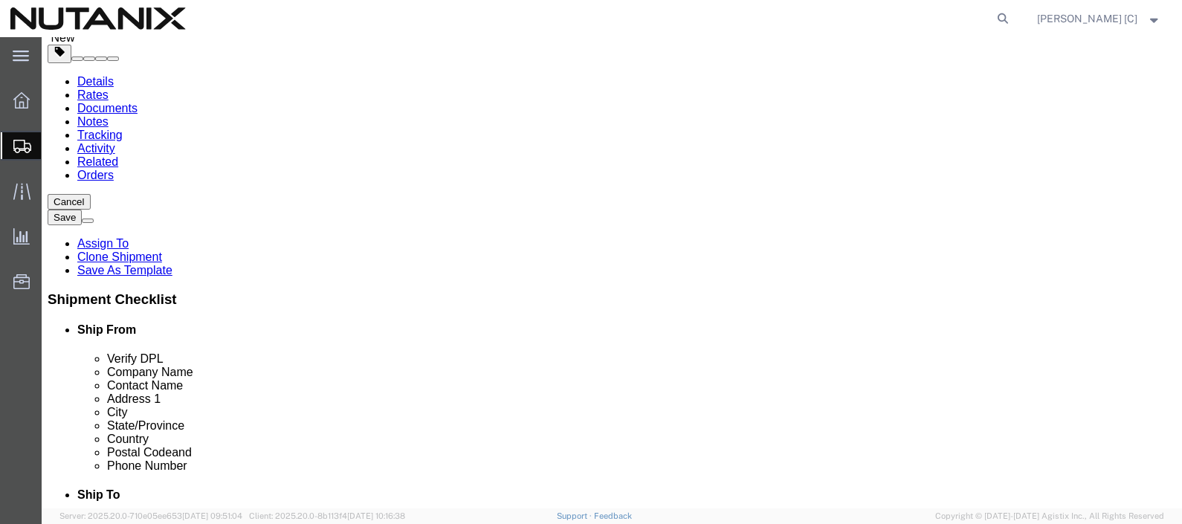
click button "Rate Shipment"
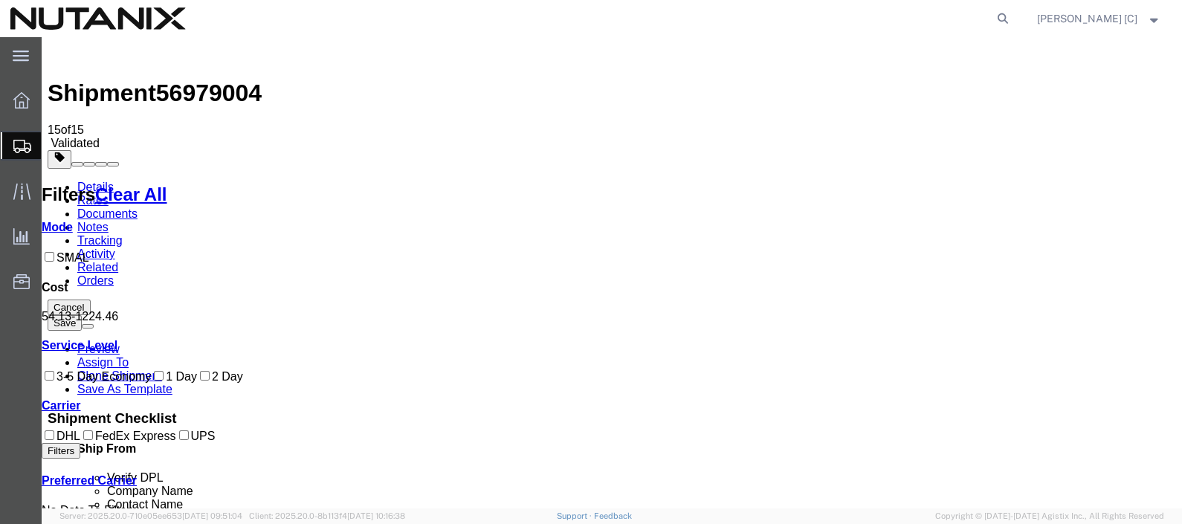
scroll to position [0, 0]
